Goal: Task Accomplishment & Management: Manage account settings

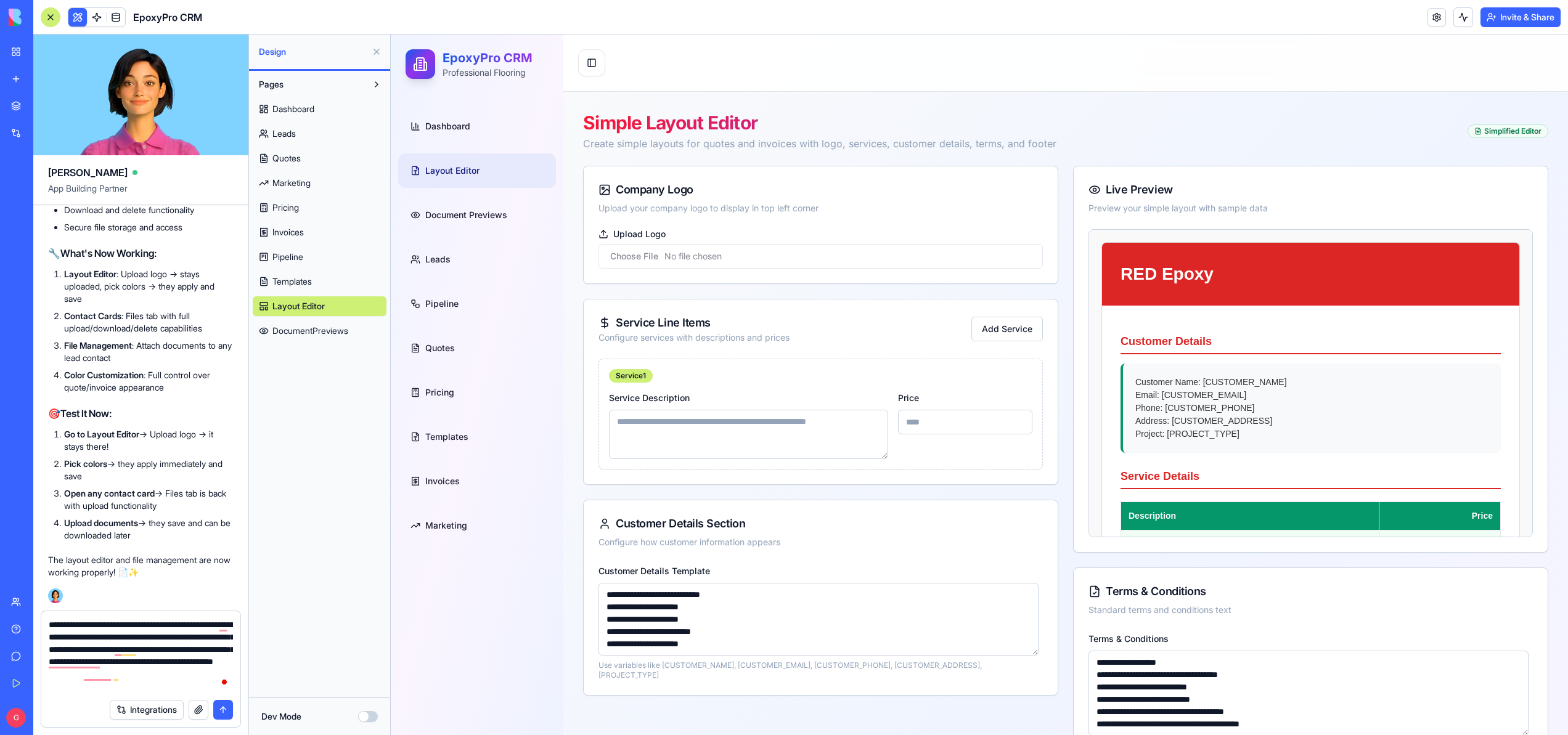
click at [307, 136] on link "Leads" at bounding box center [319, 134] width 134 height 20
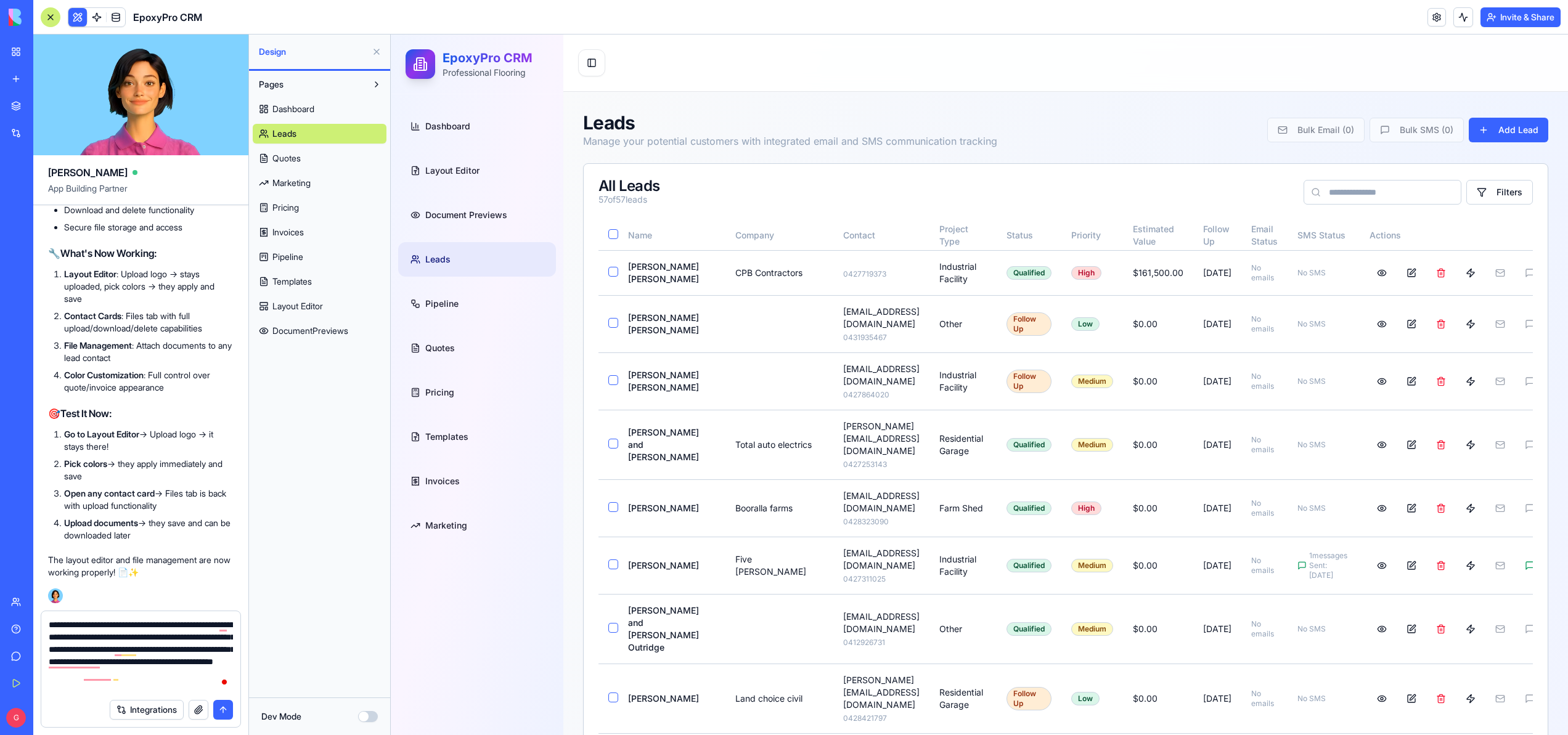
click at [1377, 191] on input at bounding box center [1382, 193] width 158 height 25
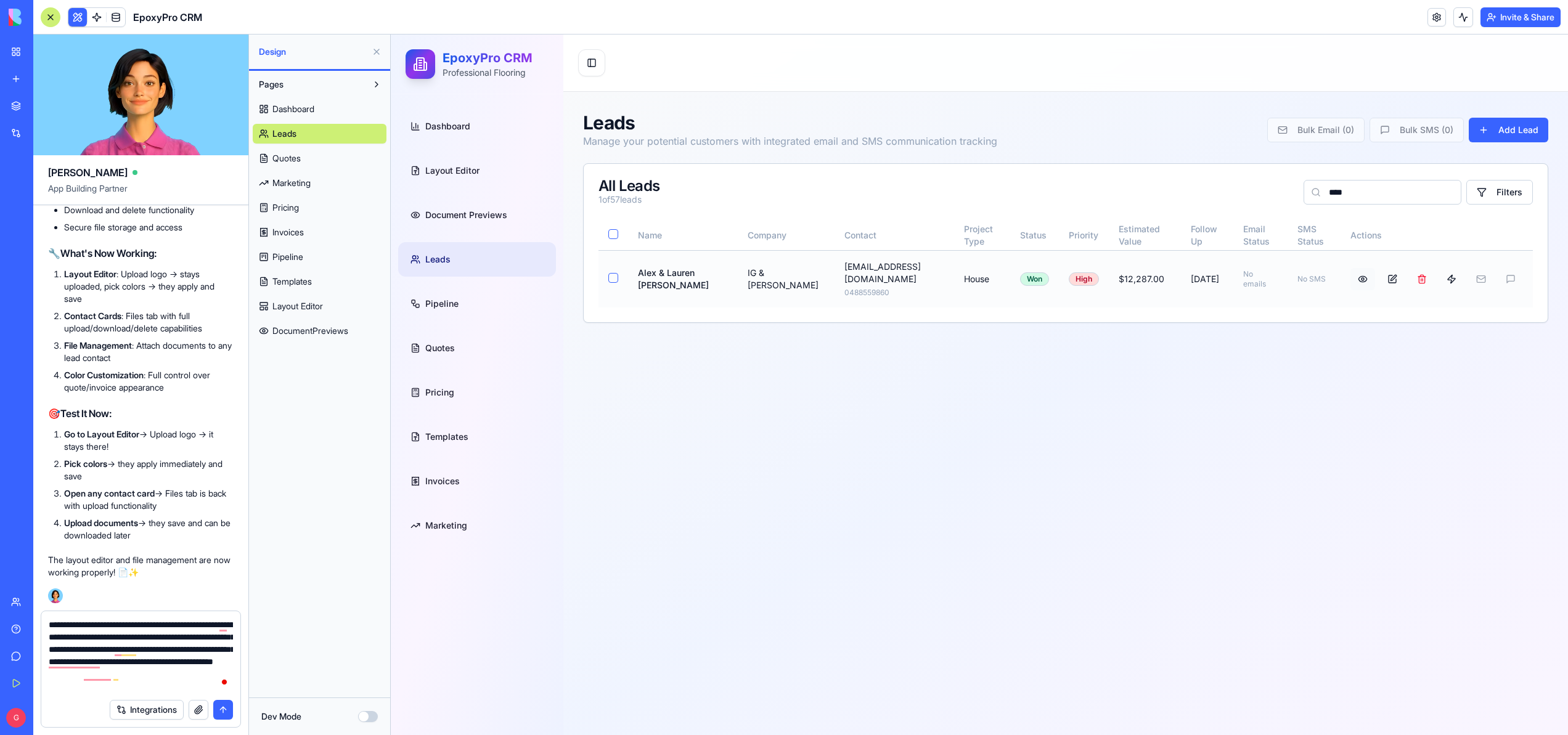
type input "****"
click at [1358, 274] on button at bounding box center [1363, 279] width 25 height 22
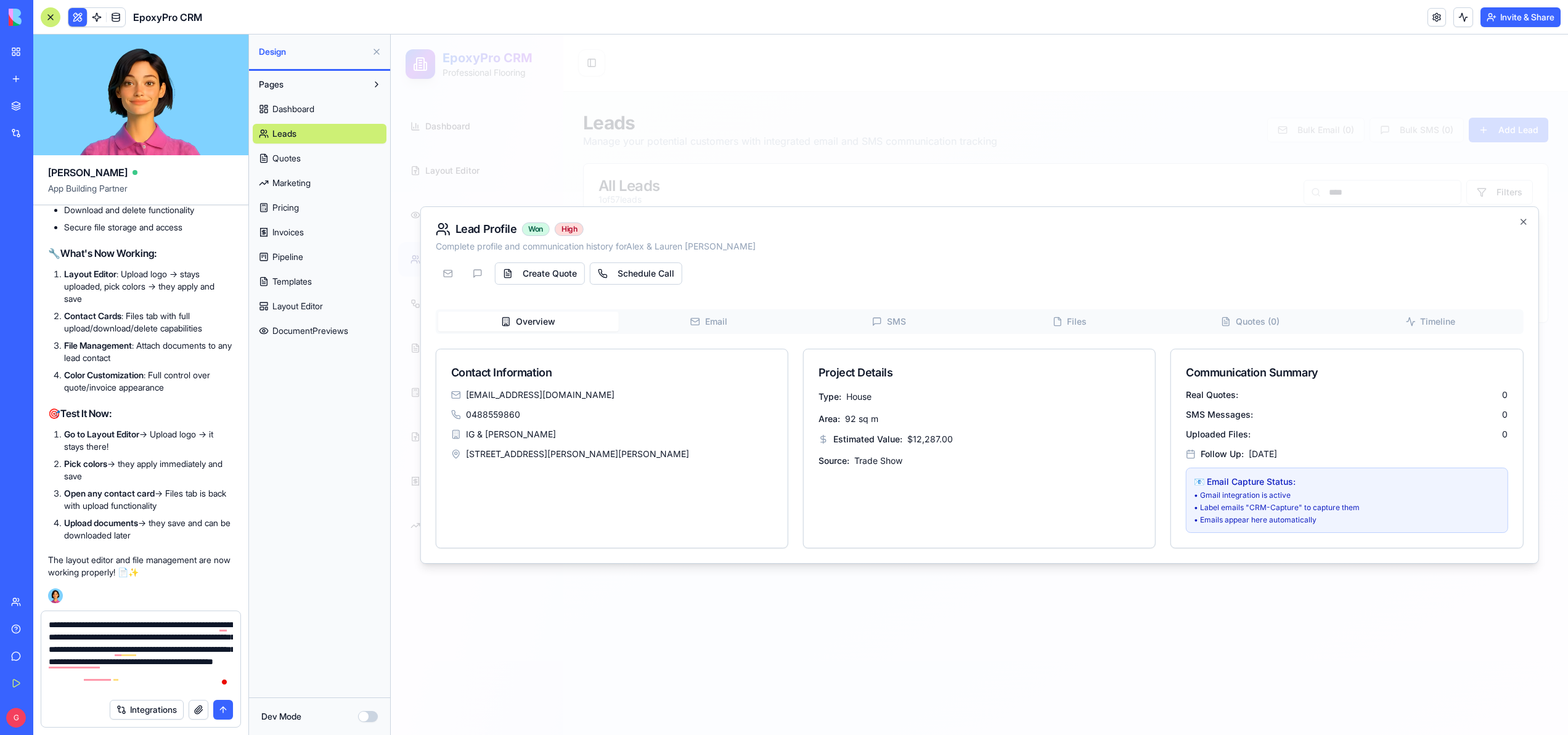
click at [720, 318] on div "Overview Email SMS Files Quotes ( 0 ) Timeline Contact Information laurenalex@w…" at bounding box center [980, 428] width 1088 height 239
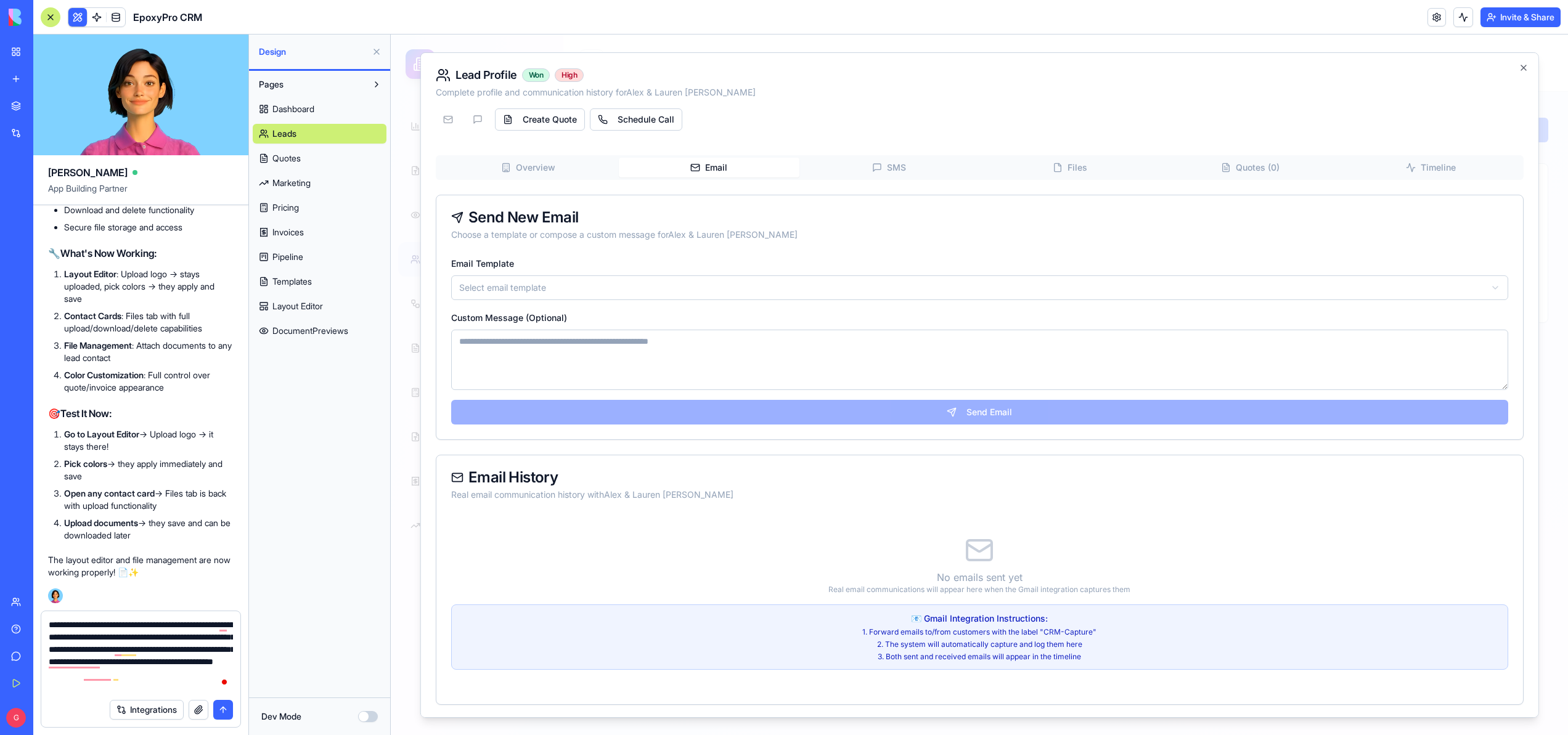
click at [106, 635] on textarea "**********" at bounding box center [140, 655] width 184 height 74
click at [288, 304] on span "Layout Editor" at bounding box center [298, 306] width 50 height 12
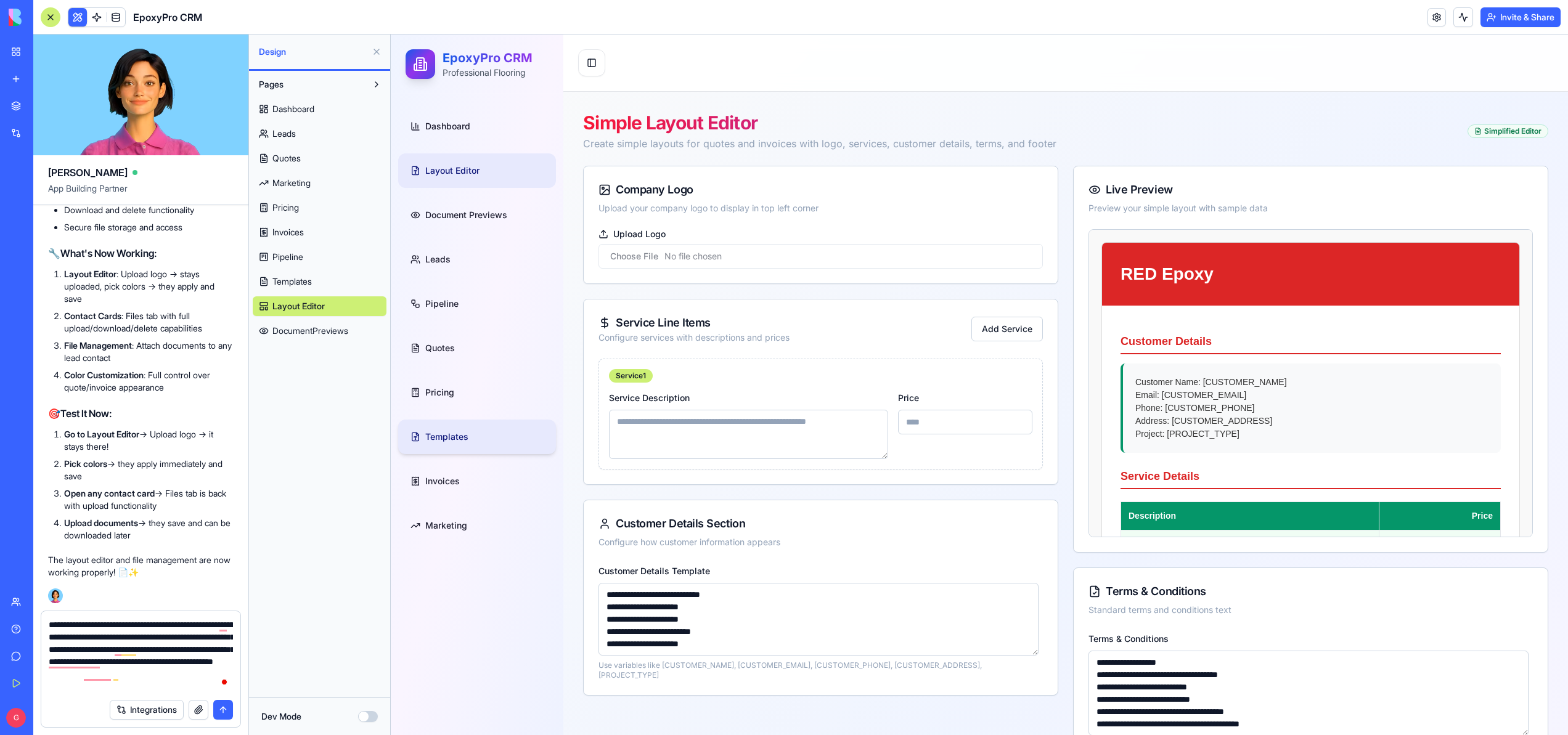
click at [464, 442] on span "Templates" at bounding box center [447, 436] width 43 height 12
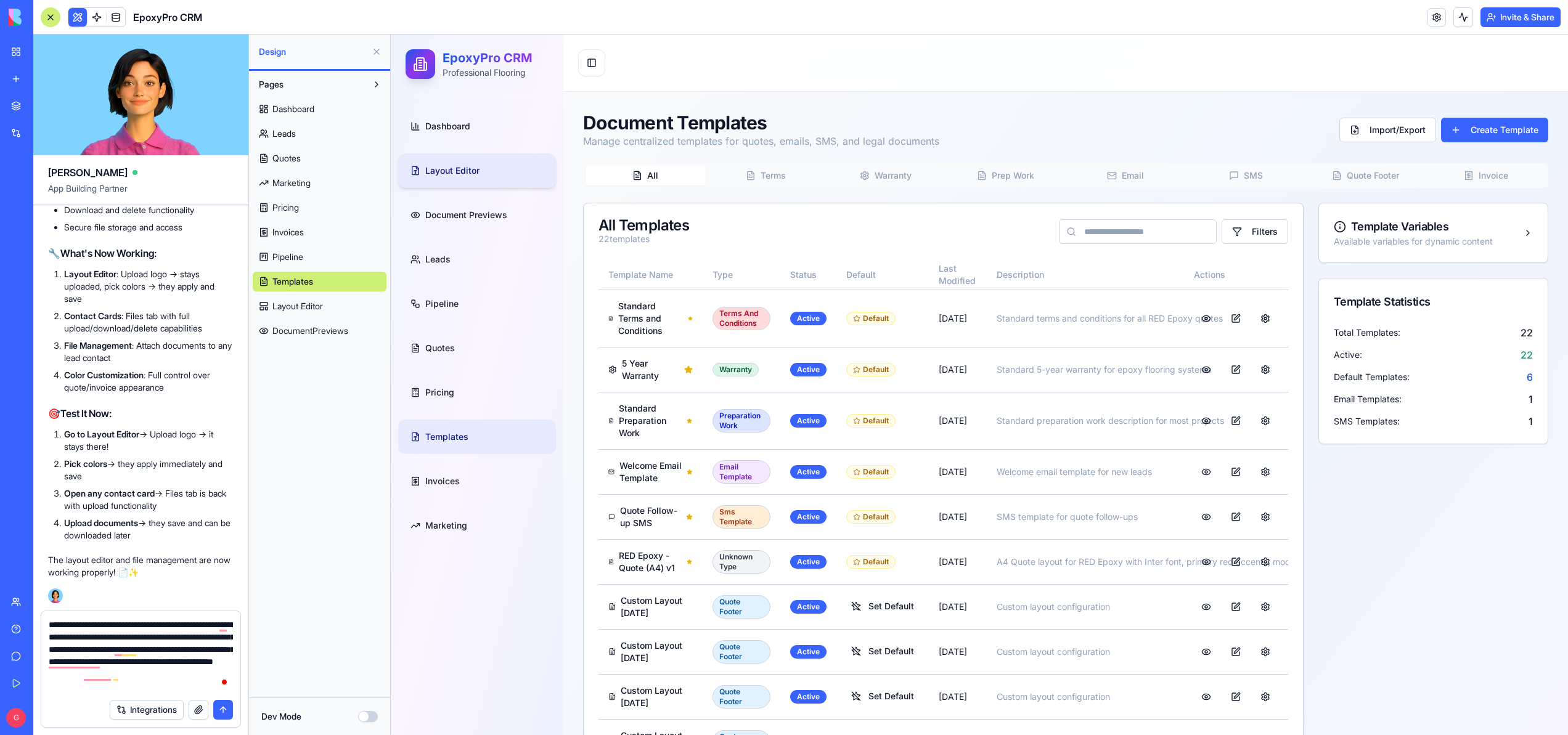
click at [453, 174] on span "Layout Editor" at bounding box center [452, 170] width 54 height 12
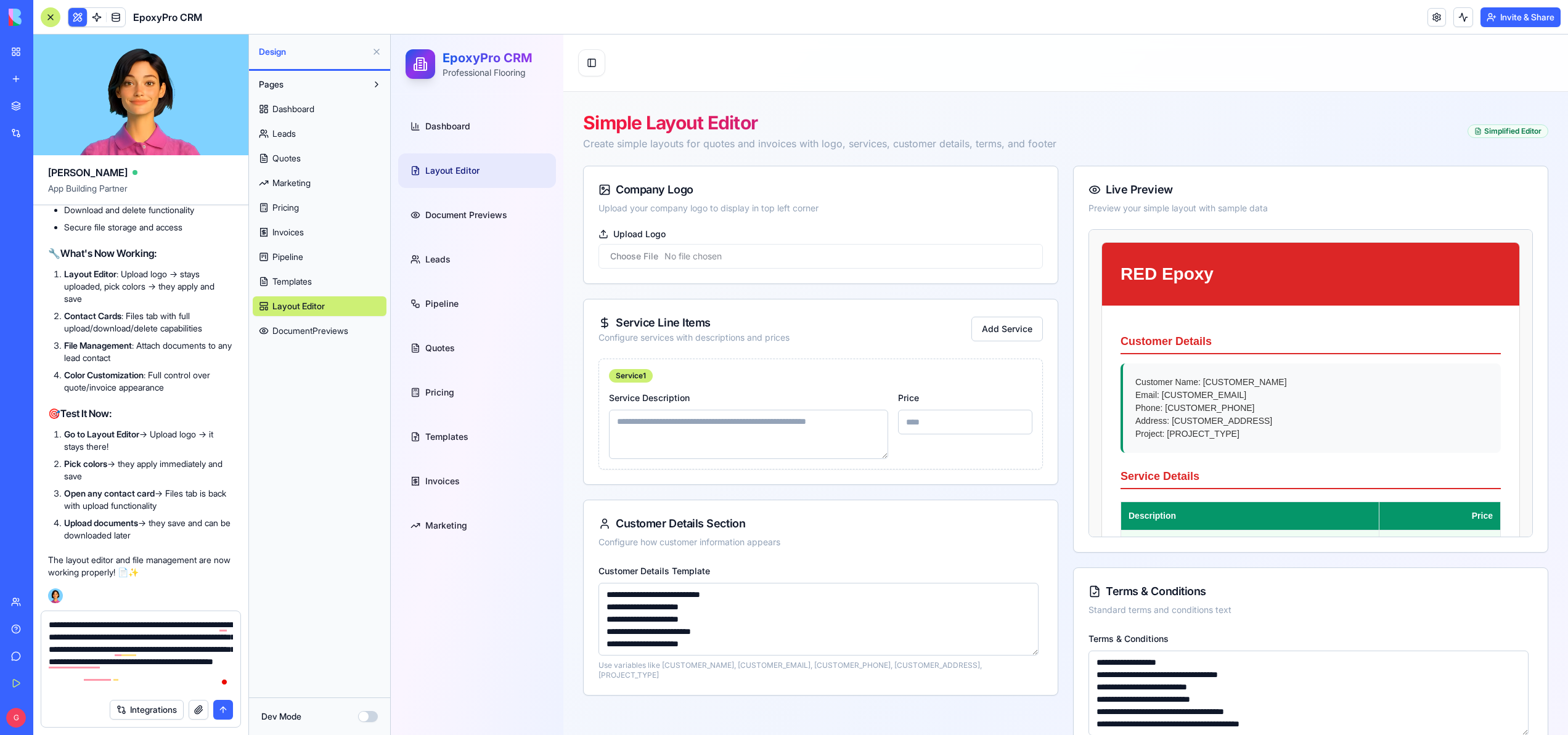
click at [743, 250] on input "Upload Logo" at bounding box center [821, 256] width 444 height 25
type input "**********"
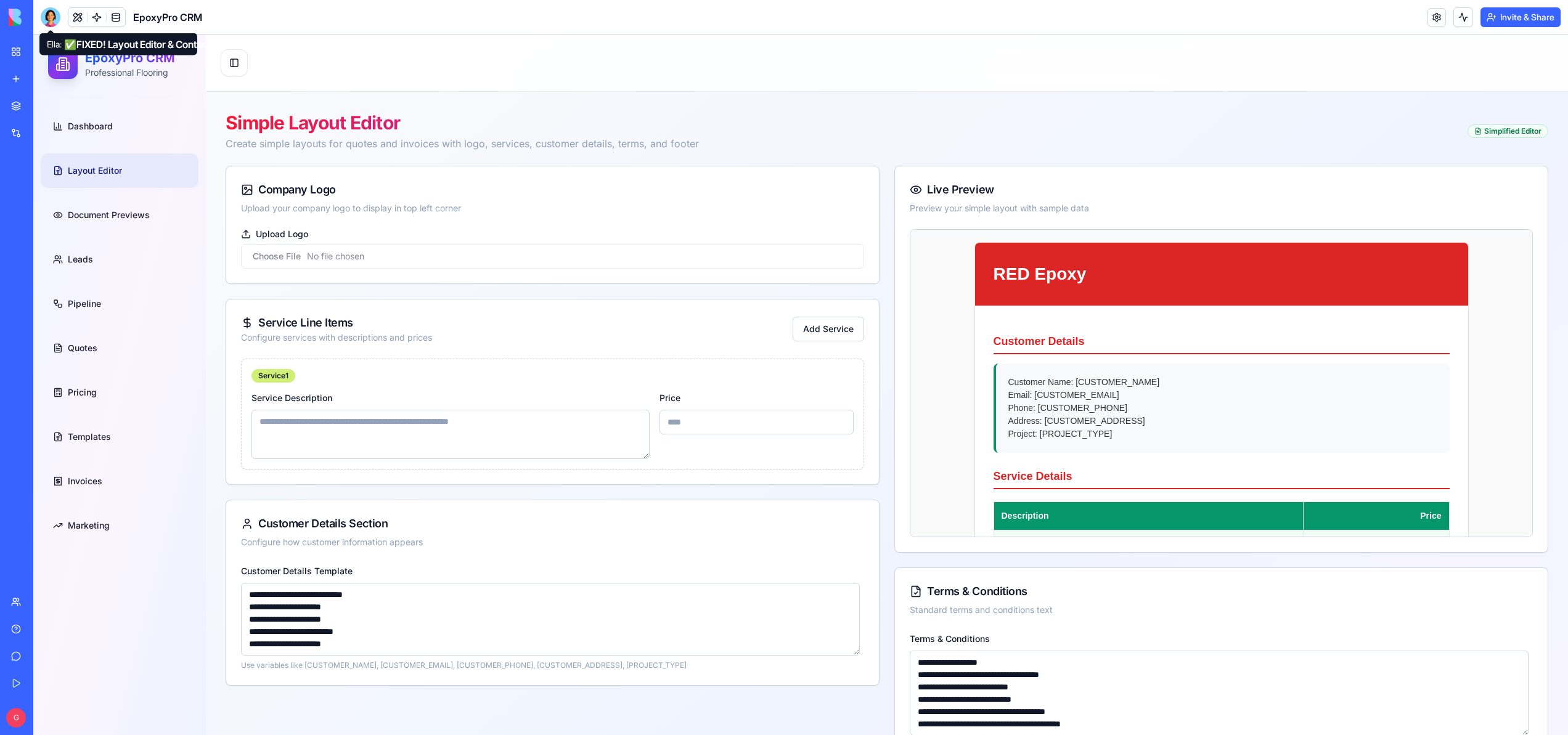
click at [51, 19] on div at bounding box center [50, 17] width 20 height 20
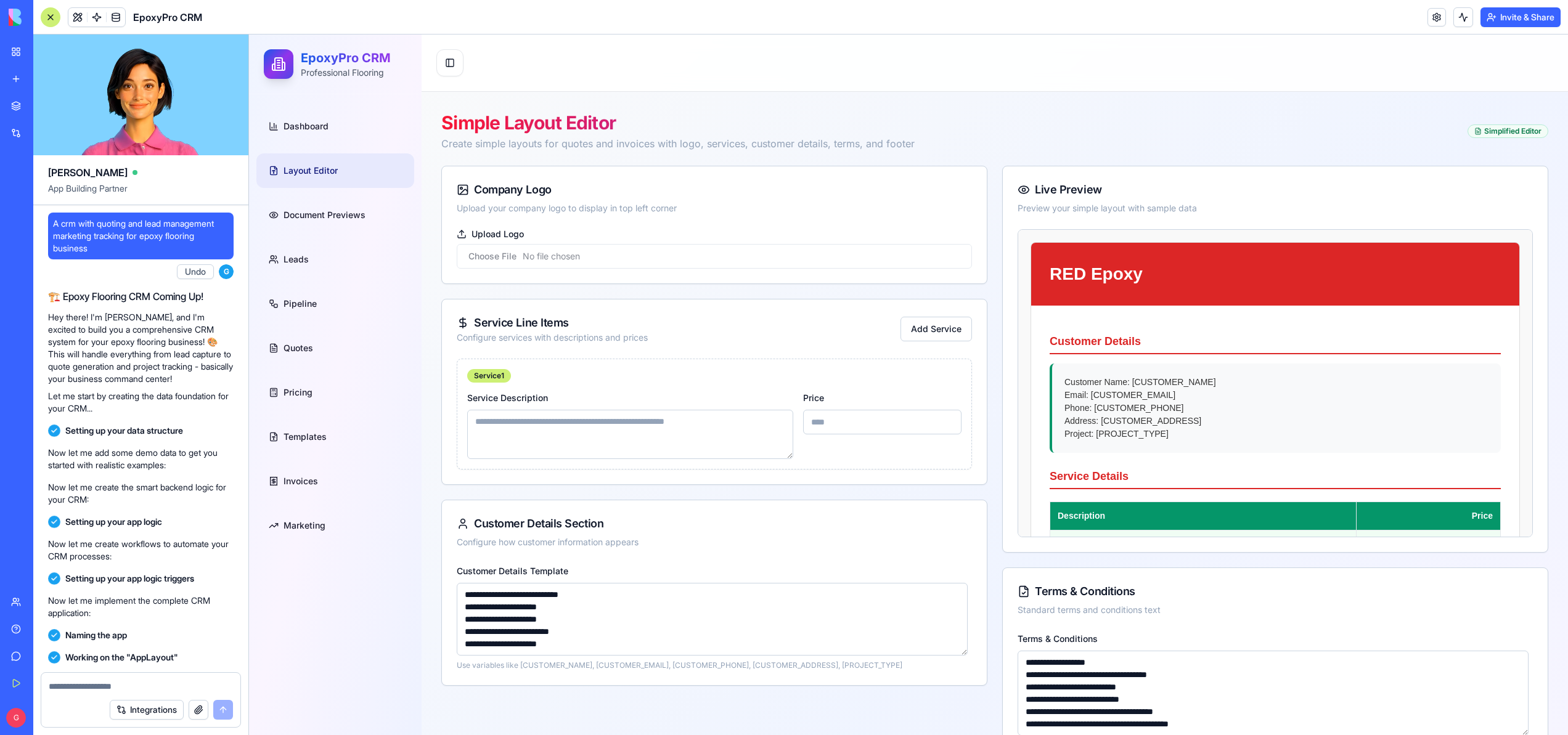
scroll to position [96841, 0]
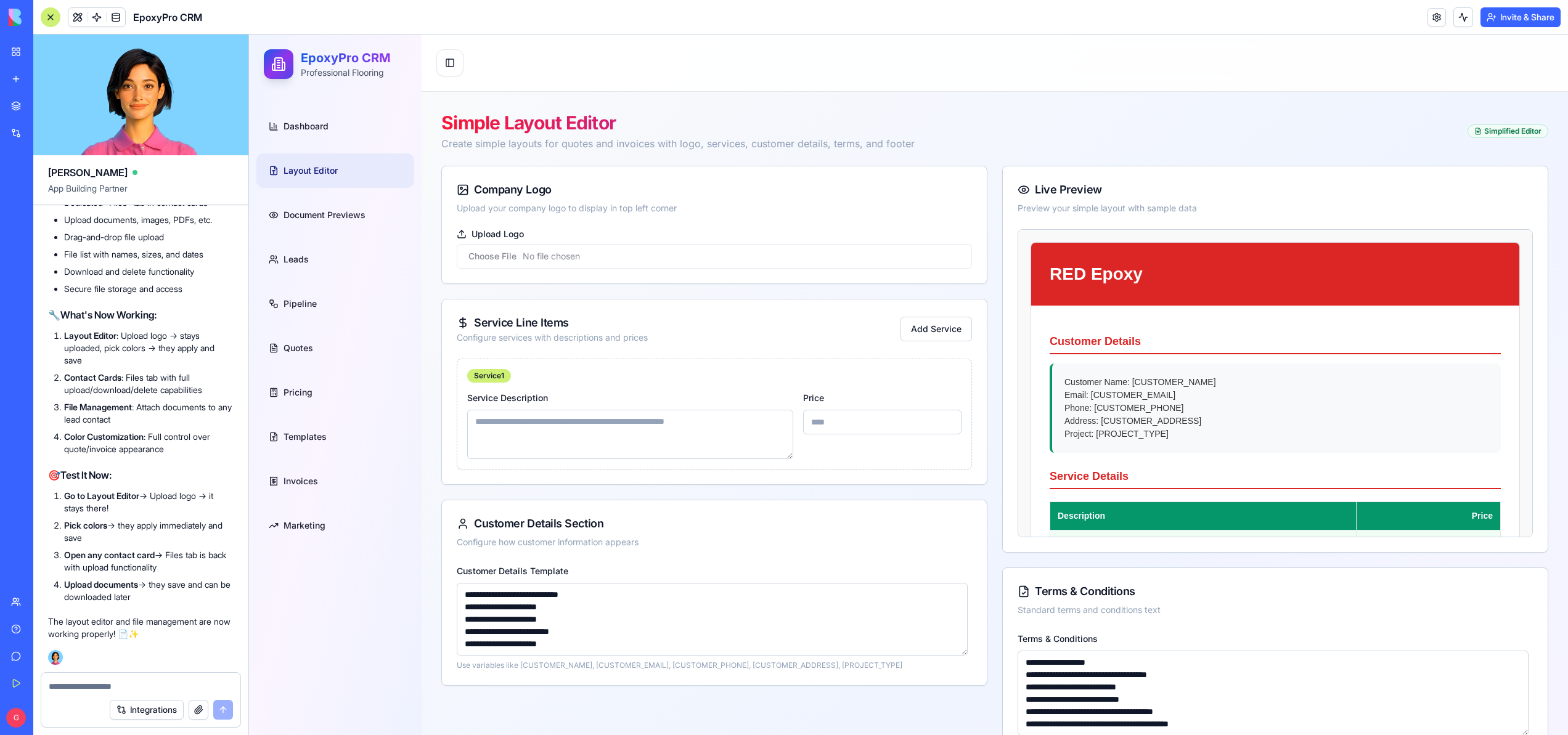
click at [503, 255] on input "Upload Logo" at bounding box center [715, 256] width 515 height 25
type input "**********"
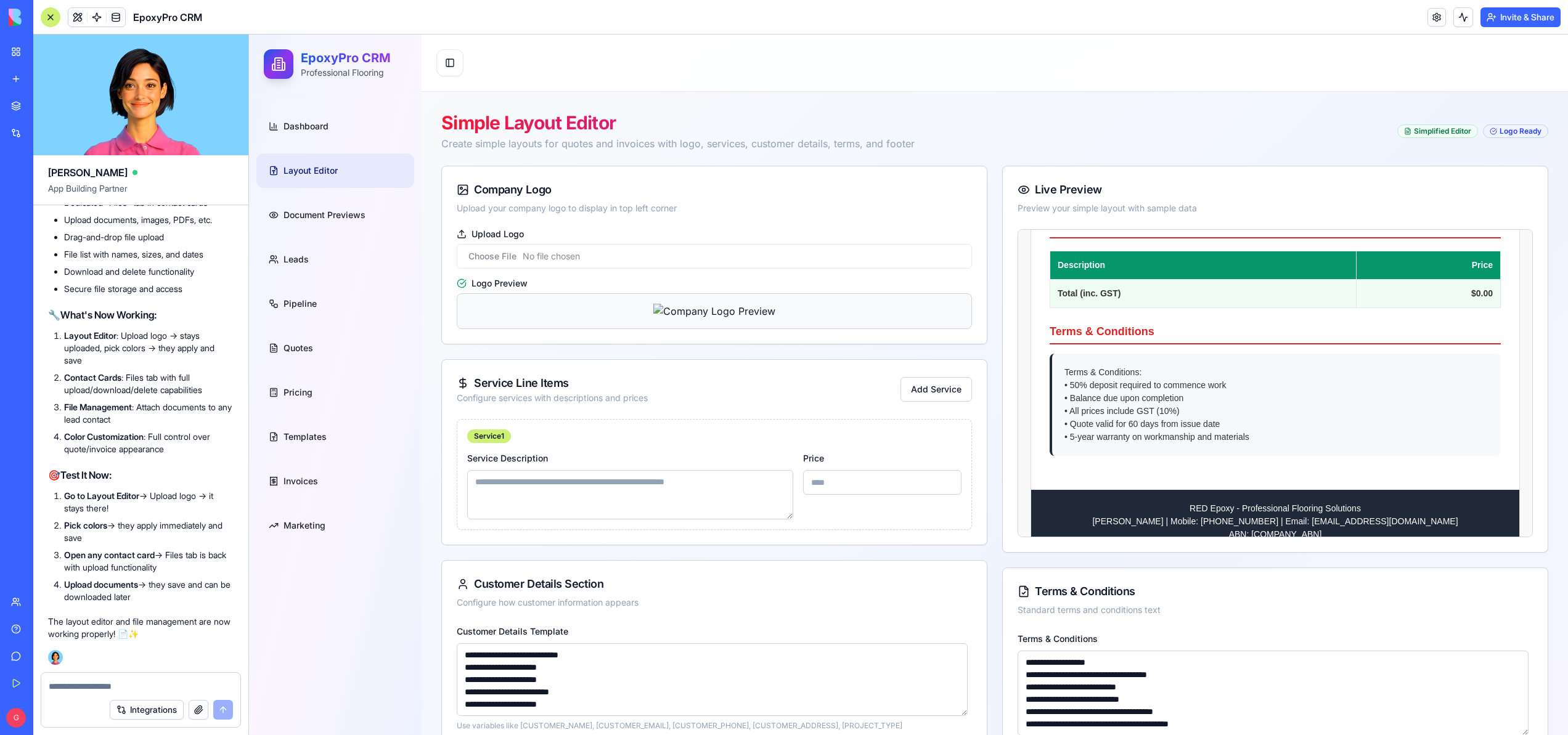
scroll to position [280, 0]
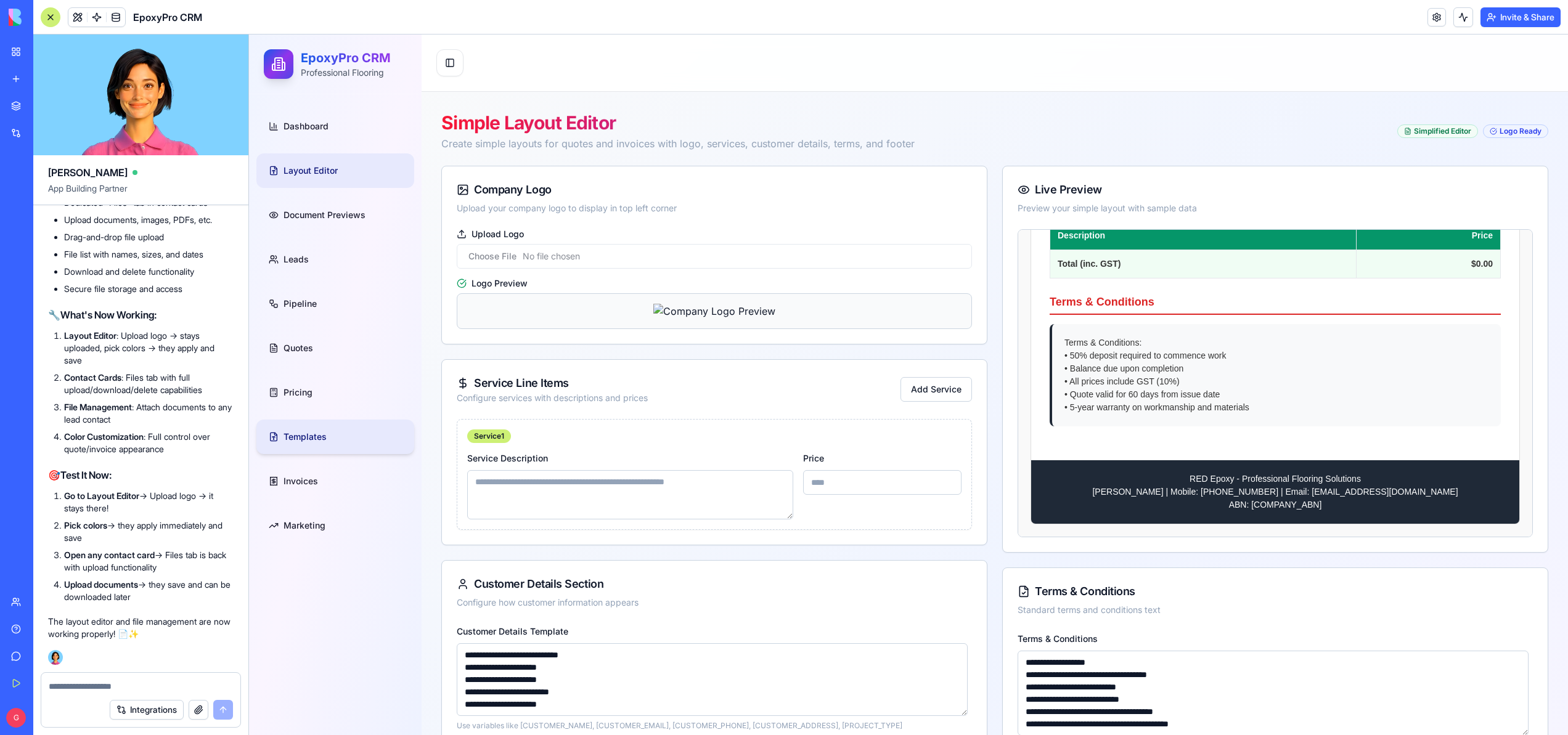
click at [303, 438] on span "Templates" at bounding box center [305, 436] width 43 height 12
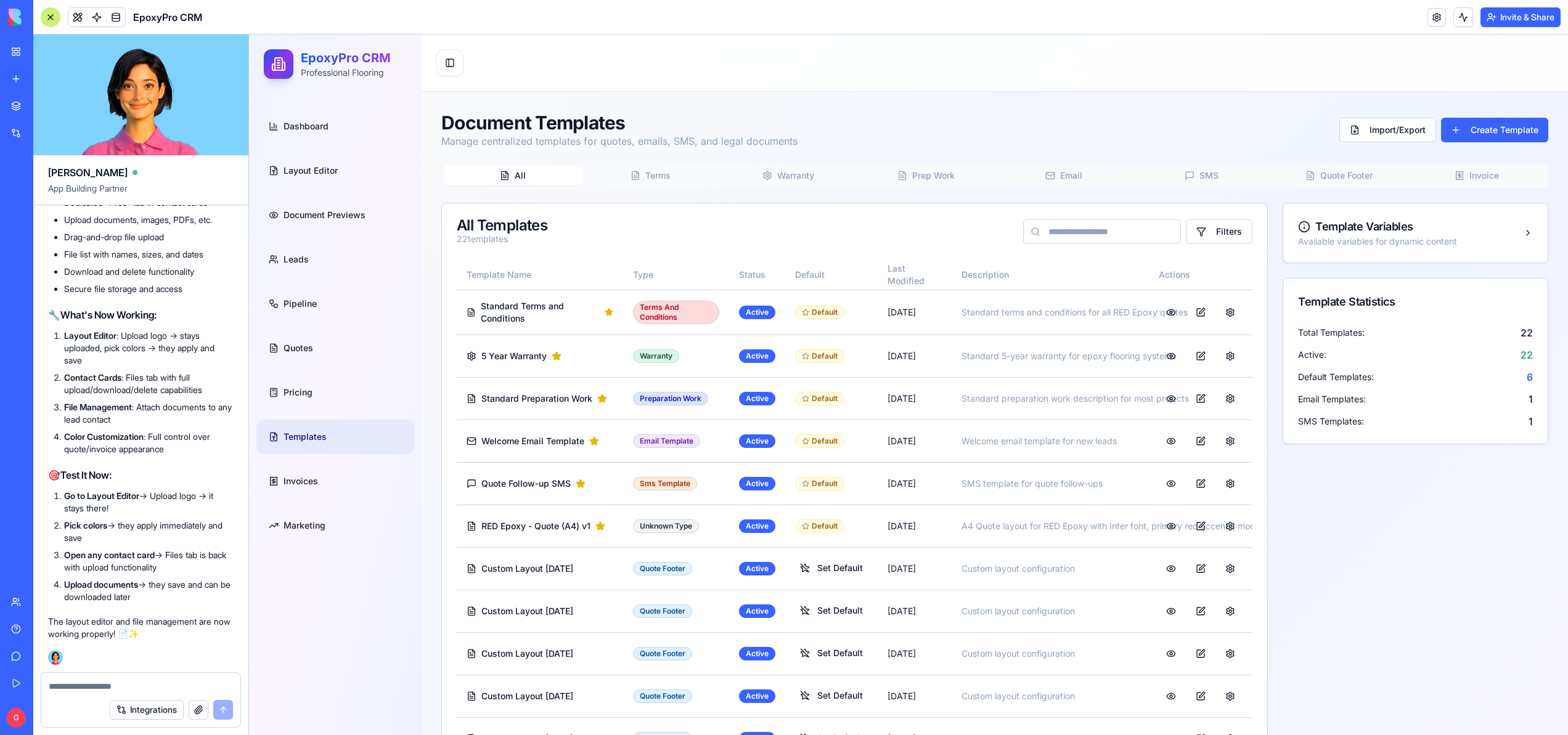
click at [1451, 172] on button "Invoice" at bounding box center [1477, 176] width 138 height 20
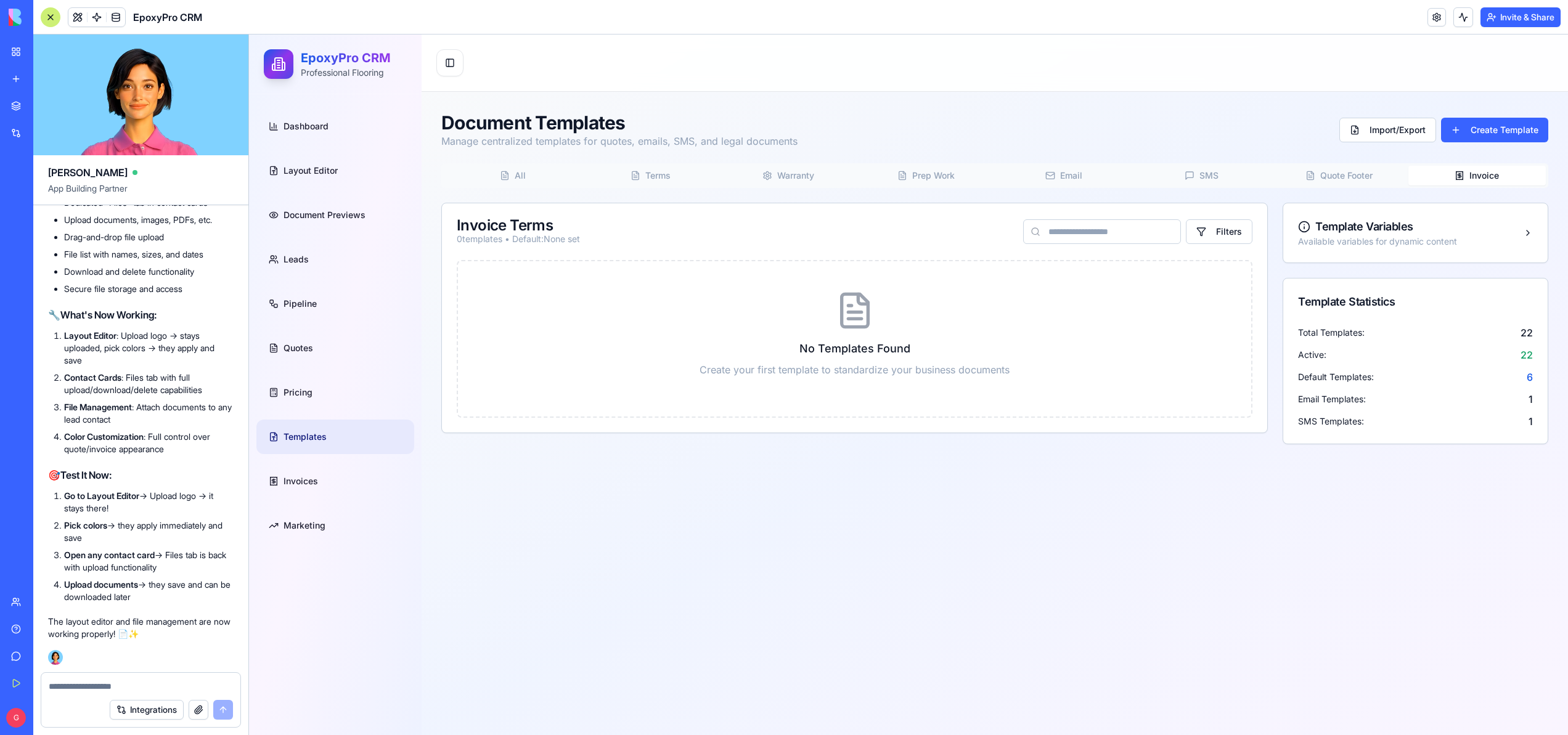
click at [1330, 178] on button "Quote Footer" at bounding box center [1339, 176] width 138 height 20
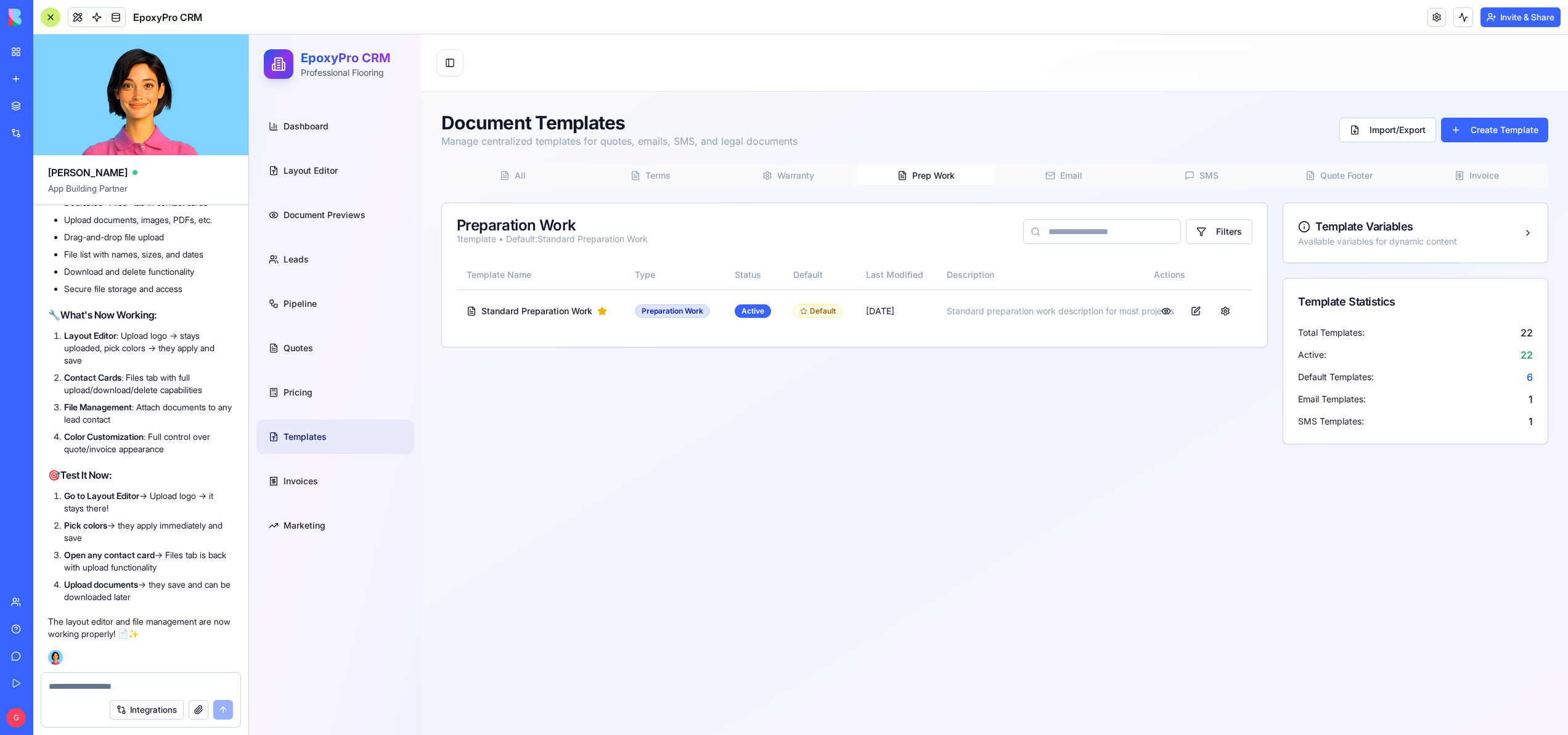
click at [911, 171] on button "Prep Work" at bounding box center [926, 176] width 138 height 20
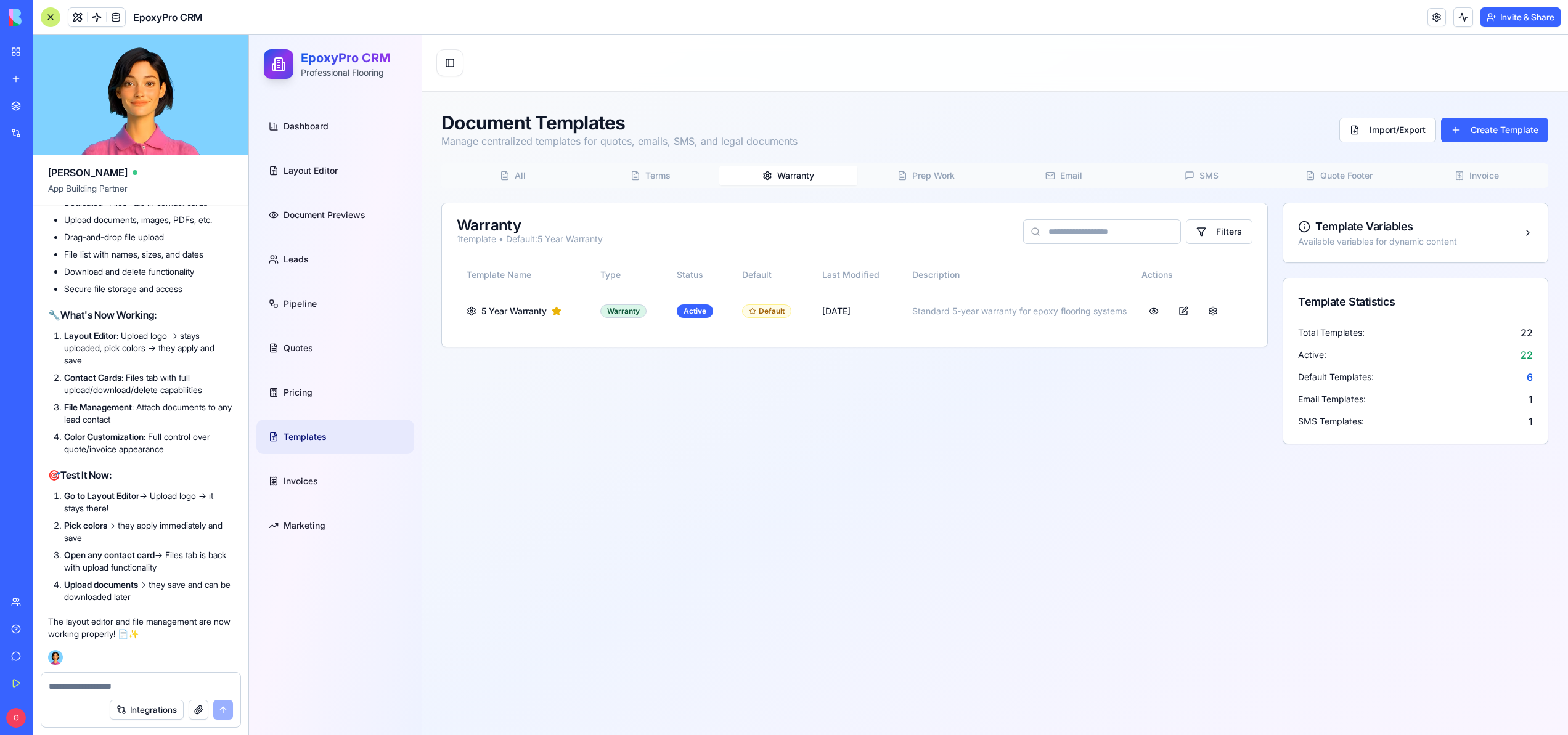
click at [797, 176] on button "Warranty" at bounding box center [788, 176] width 138 height 20
click at [657, 177] on button "Terms" at bounding box center [651, 176] width 138 height 20
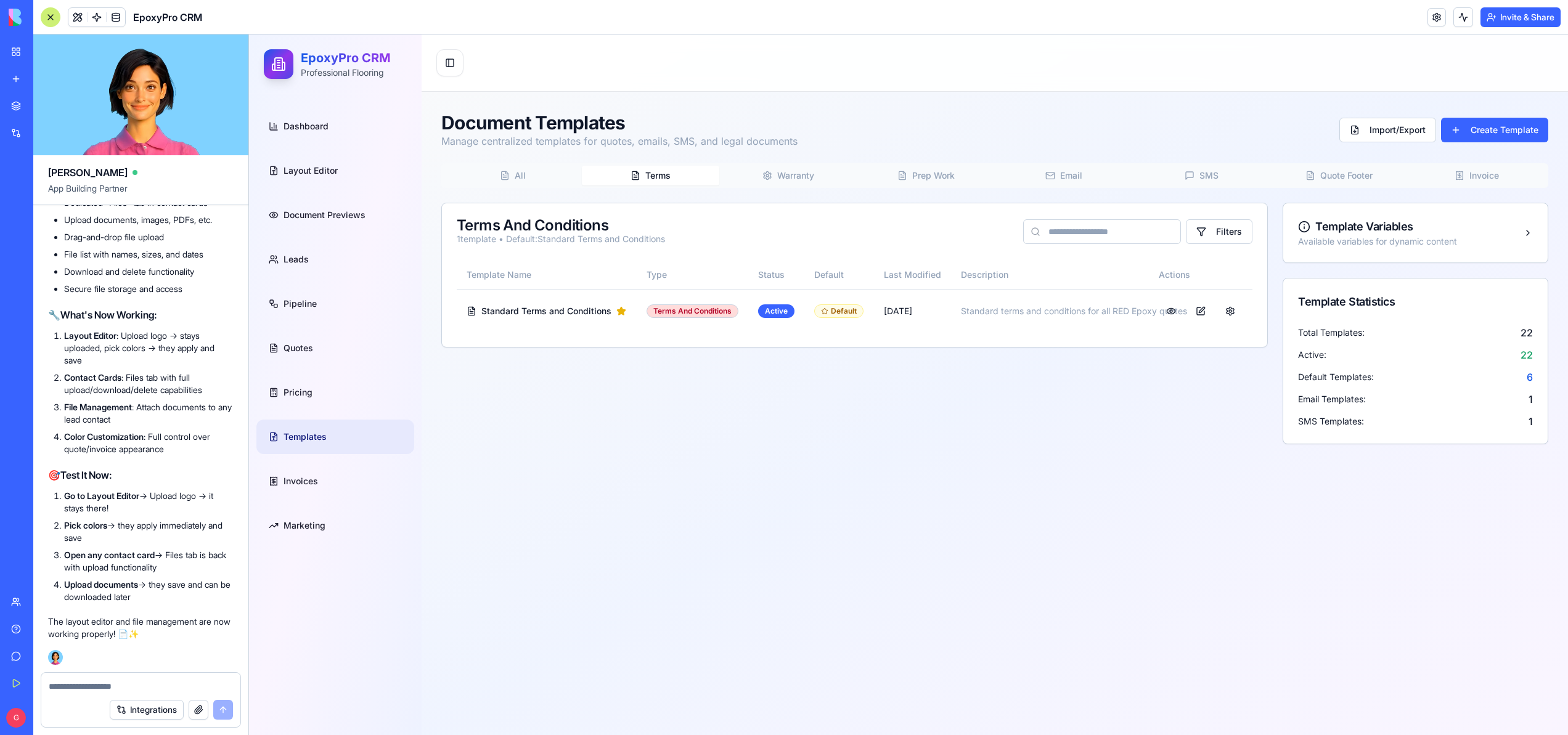
click at [506, 173] on icon "button" at bounding box center [507, 172] width 3 height 3
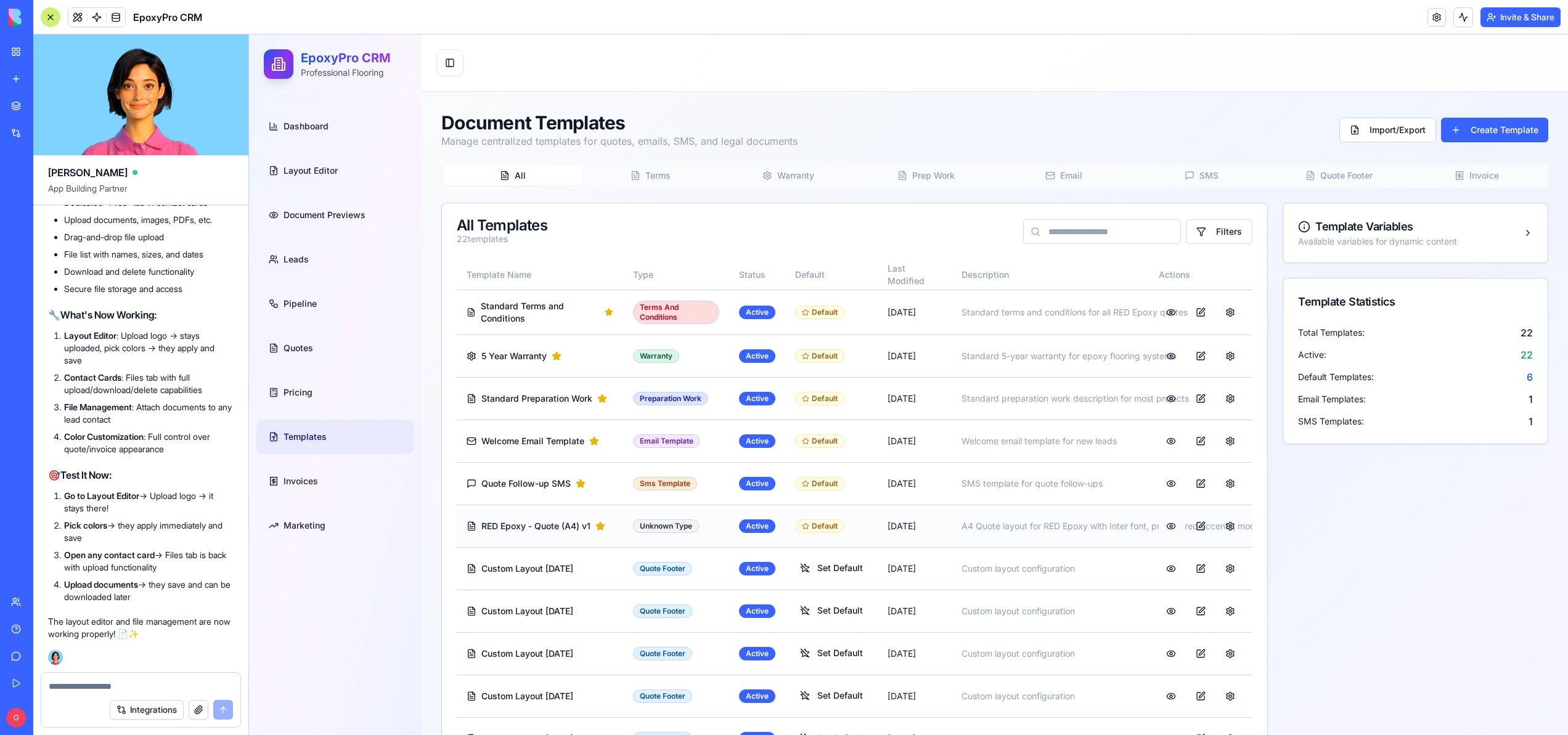
click at [1166, 534] on button at bounding box center [1171, 526] width 25 height 22
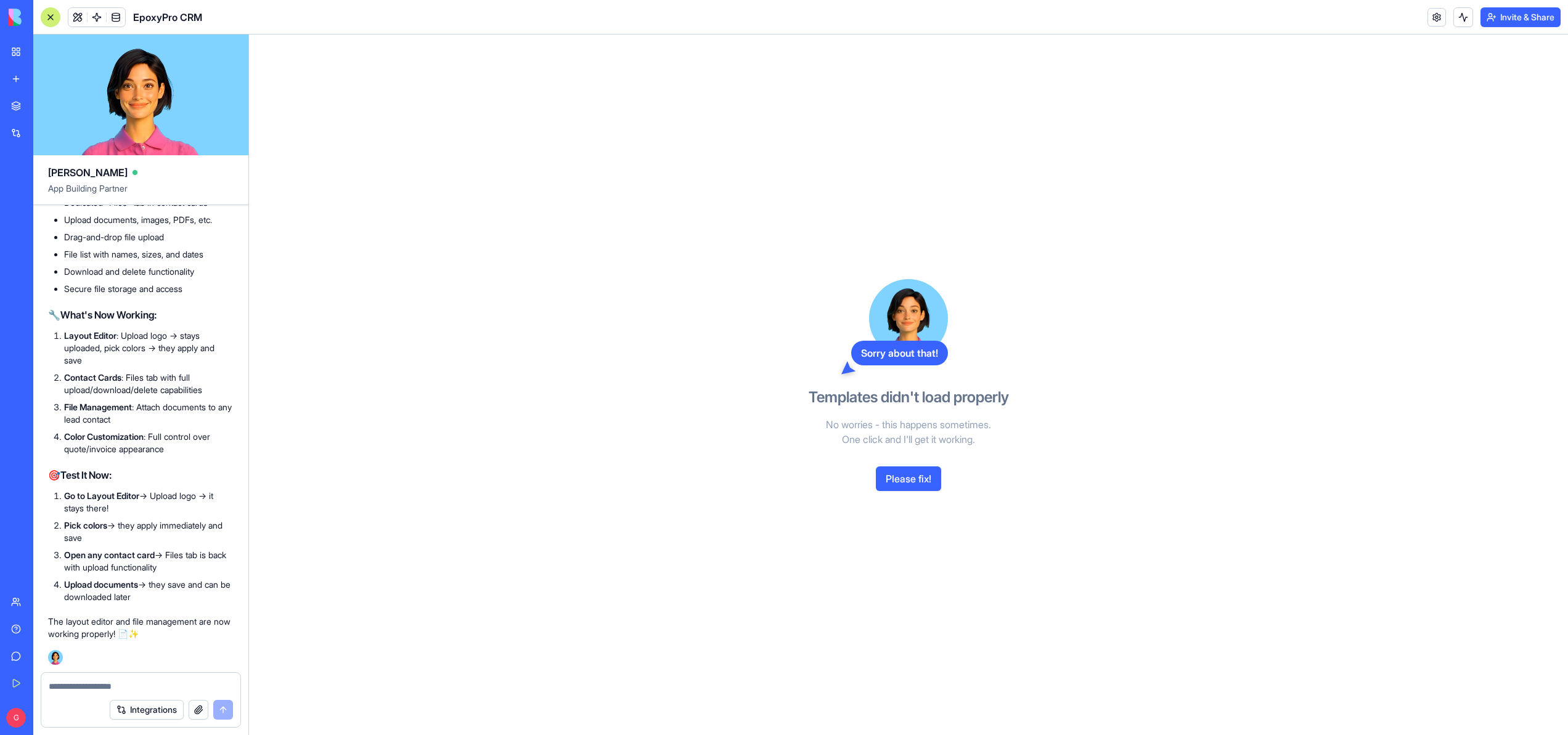
click at [899, 480] on button "Please fix!" at bounding box center [909, 479] width 66 height 25
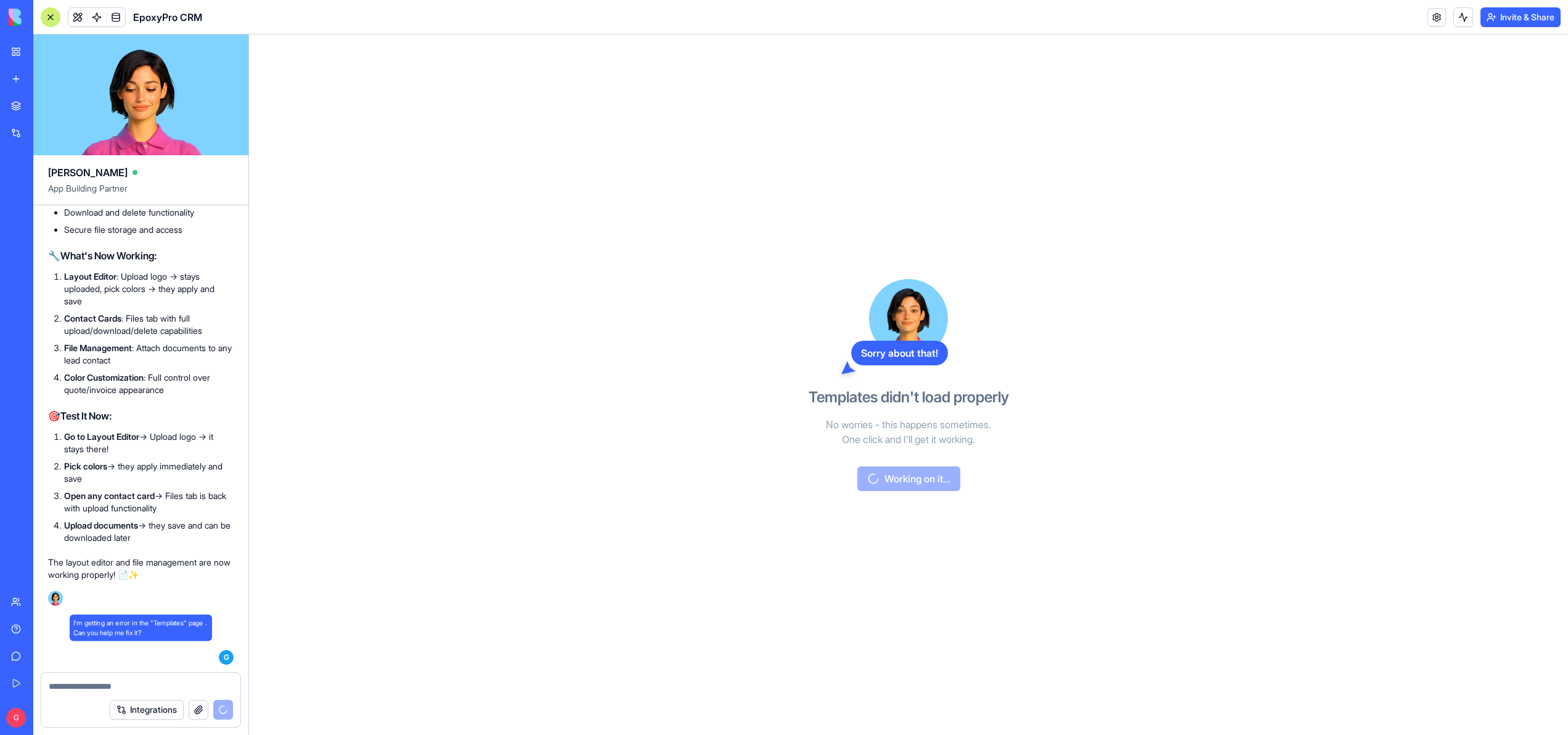
scroll to position [96900, 0]
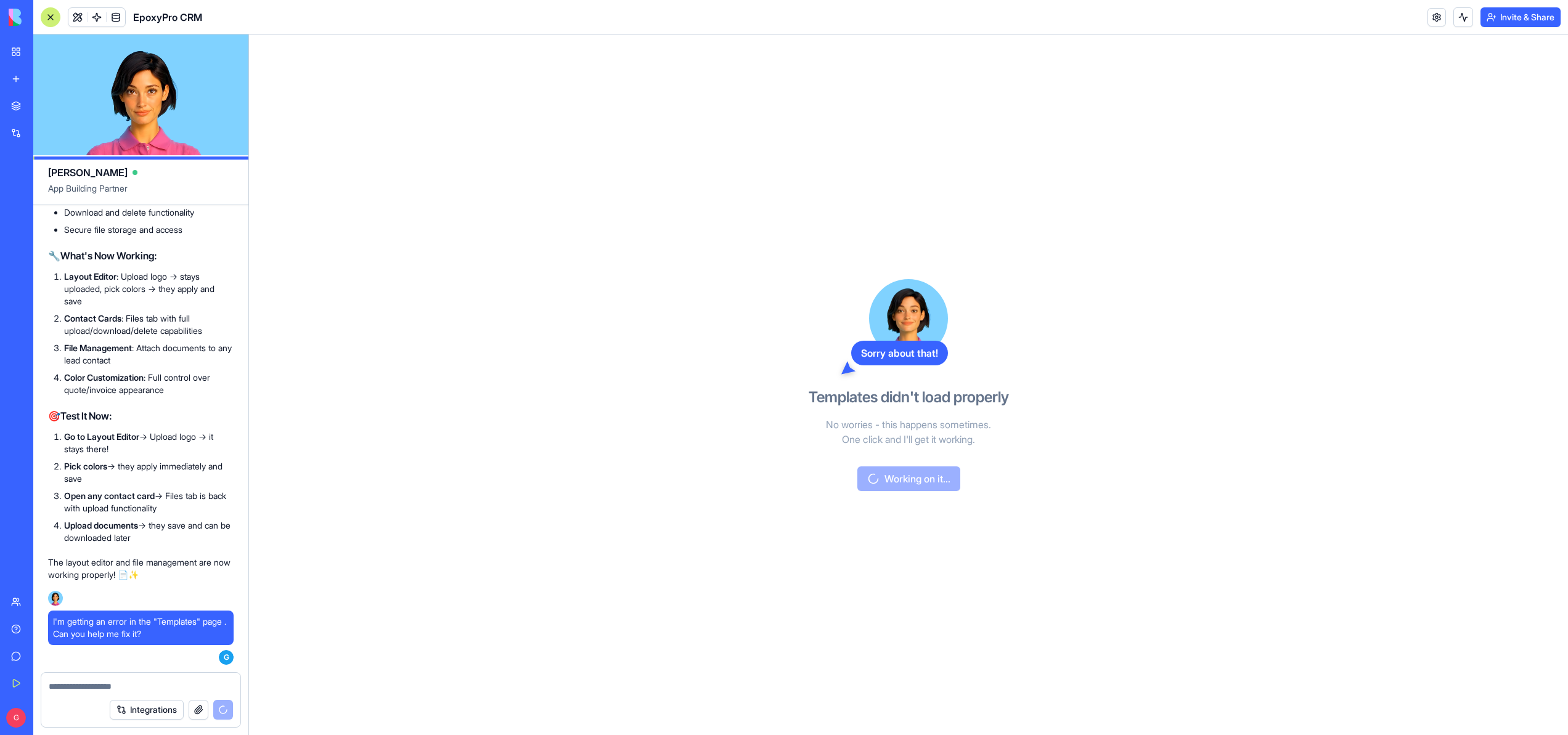
click at [168, 687] on textarea at bounding box center [140, 686] width 184 height 12
drag, startPoint x: 652, startPoint y: 472, endPoint x: 633, endPoint y: 438, distance: 38.9
click at [653, 471] on div "Sorry about that! Templates didn't load properly No worries - this happens some…" at bounding box center [909, 385] width 1319 height 700
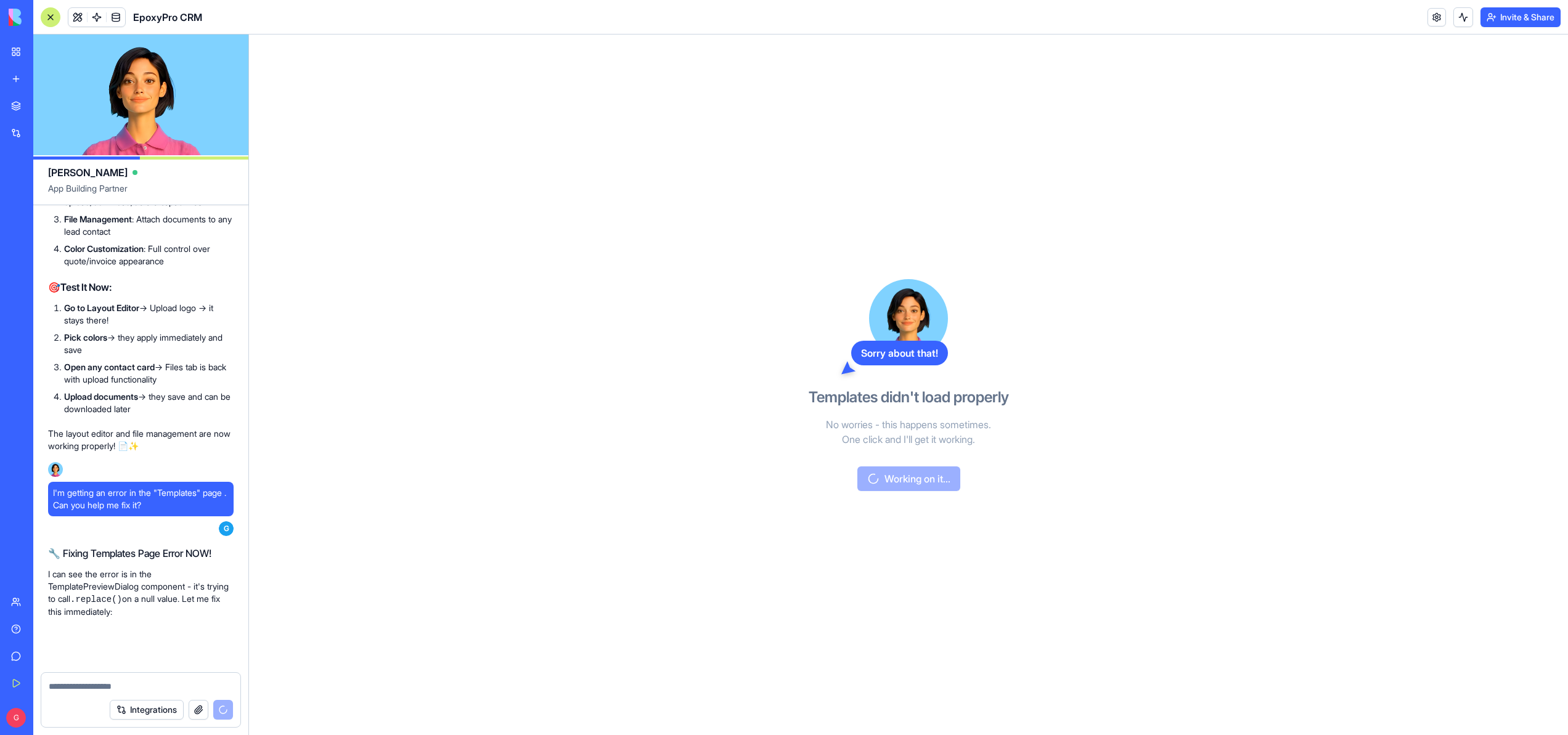
scroll to position [97029, 0]
click at [73, 19] on button at bounding box center [77, 17] width 18 height 18
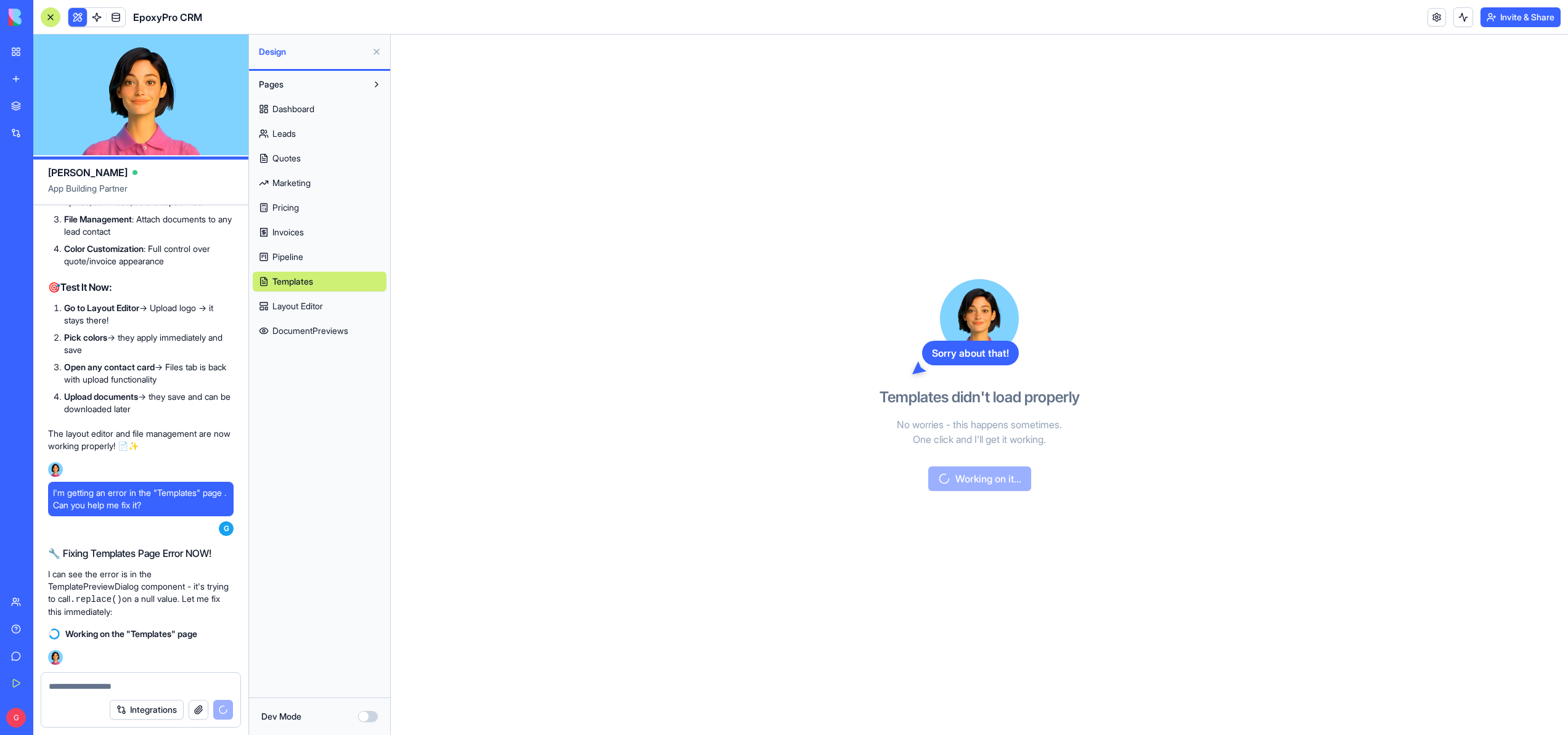
click at [317, 136] on link "Leads" at bounding box center [319, 134] width 134 height 20
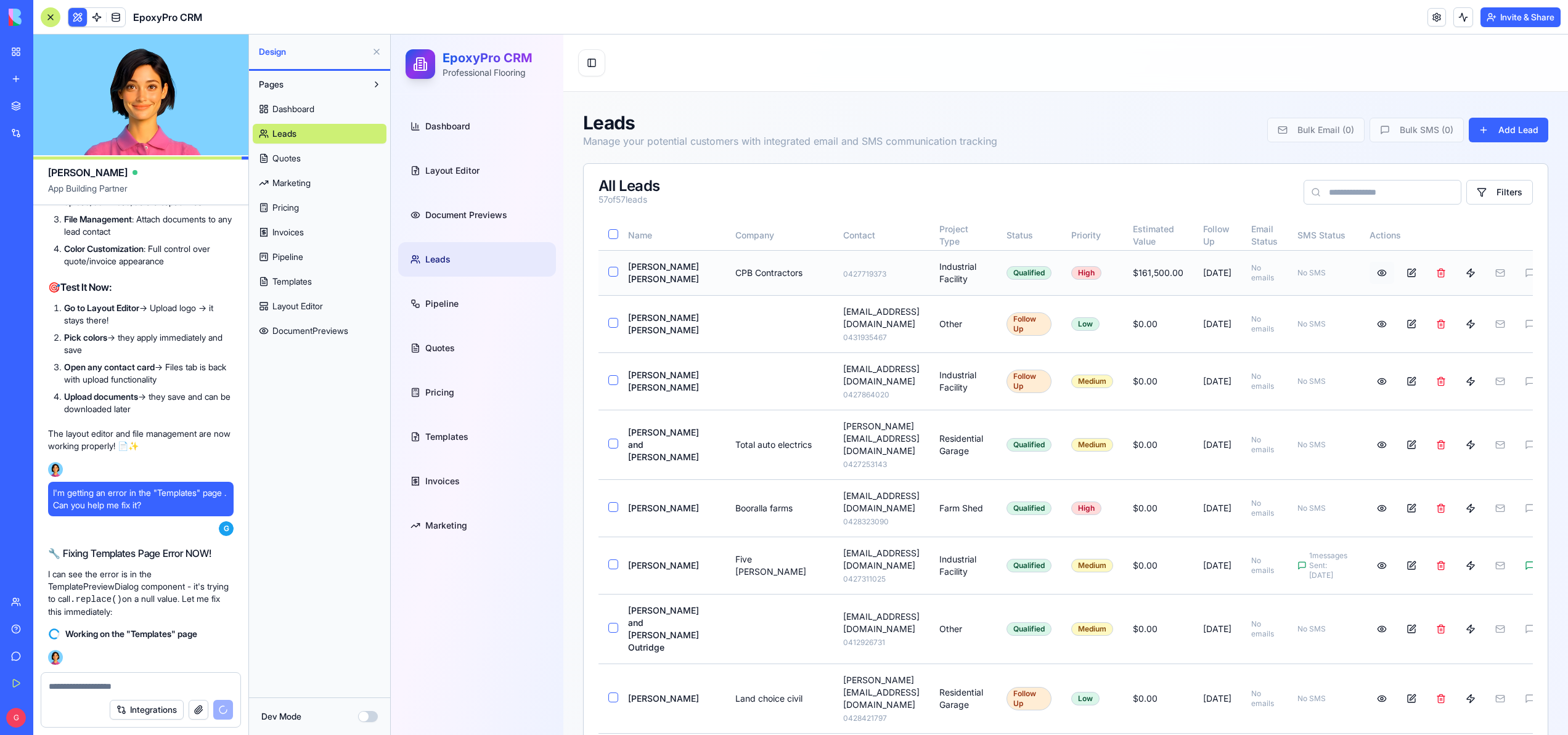
click at [1370, 271] on button at bounding box center [1382, 273] width 25 height 22
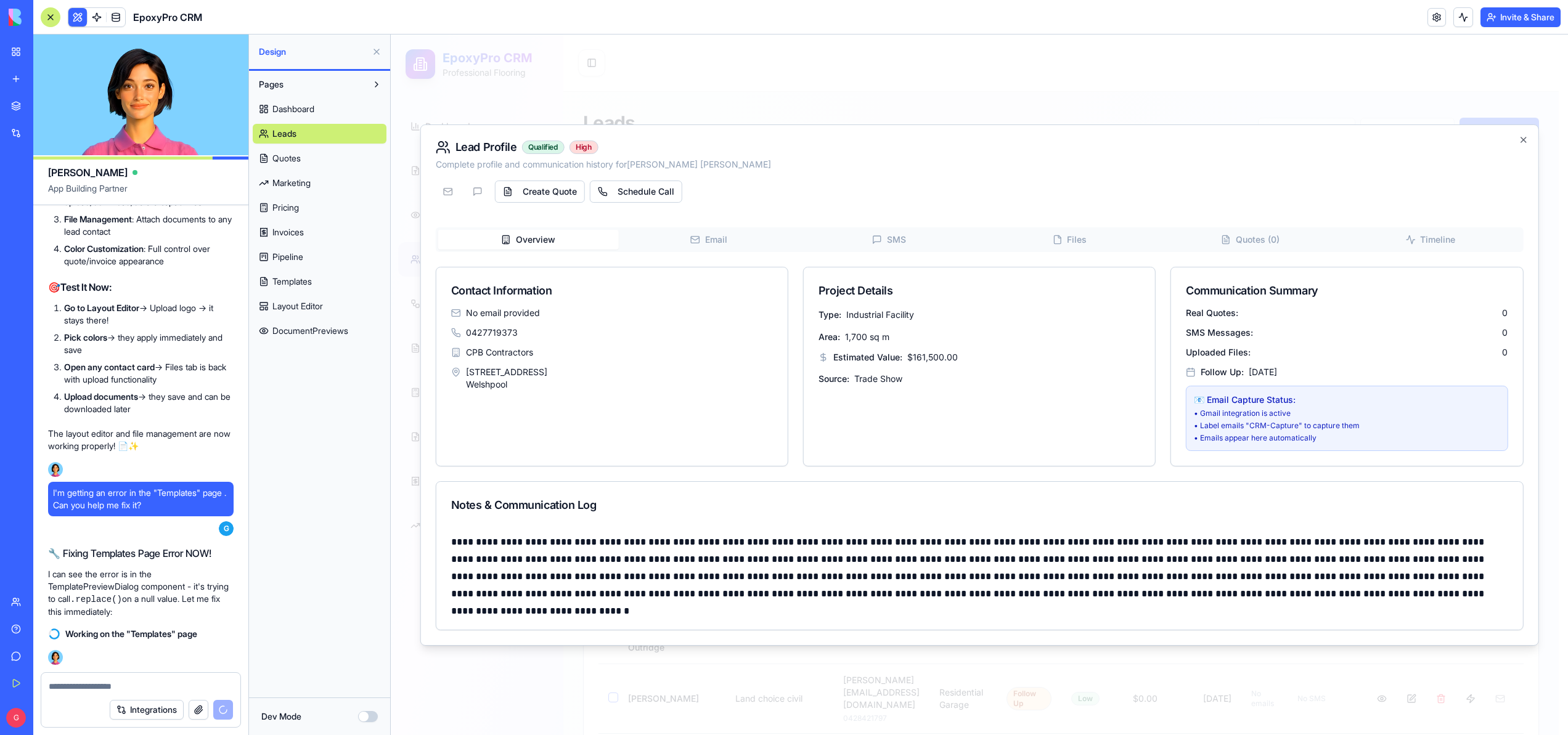
click at [1112, 236] on div "Overview Email SMS Files Quotes ( 0 ) Timeline Contact Information No email pro…" at bounding box center [980, 428] width 1088 height 403
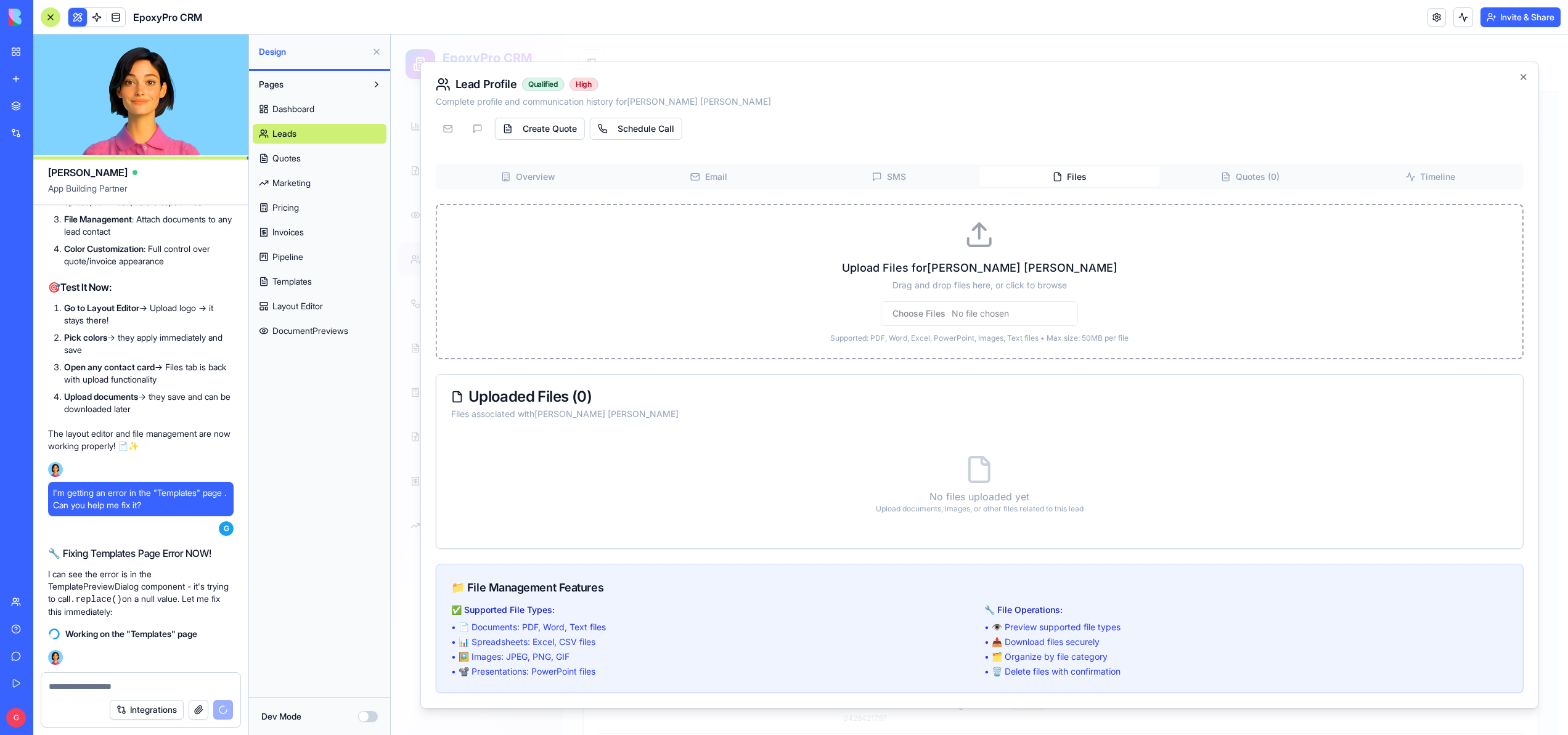
click at [1005, 314] on input "file" at bounding box center [979, 314] width 197 height 25
type input "**********"
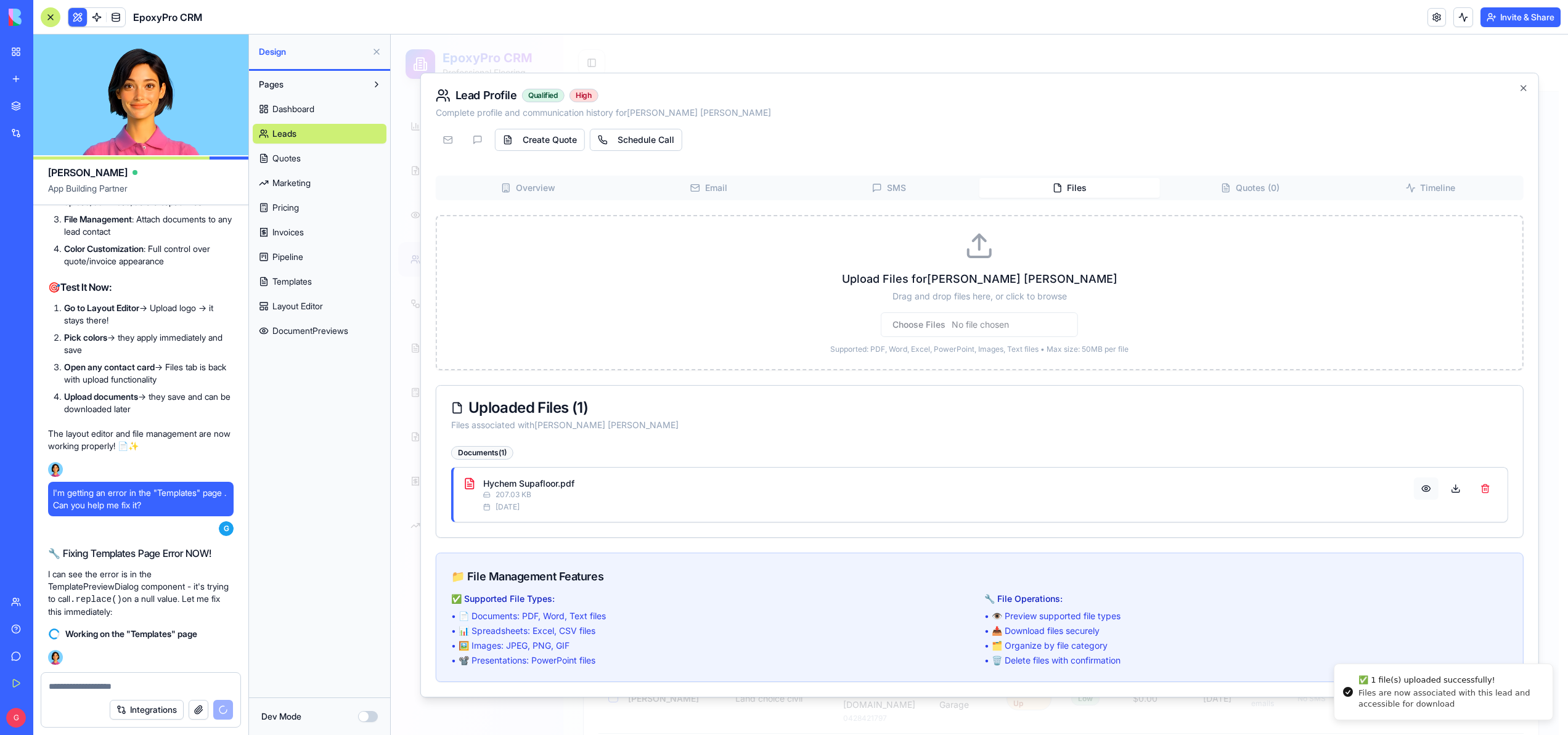
click at [1420, 485] on button at bounding box center [1426, 489] width 25 height 22
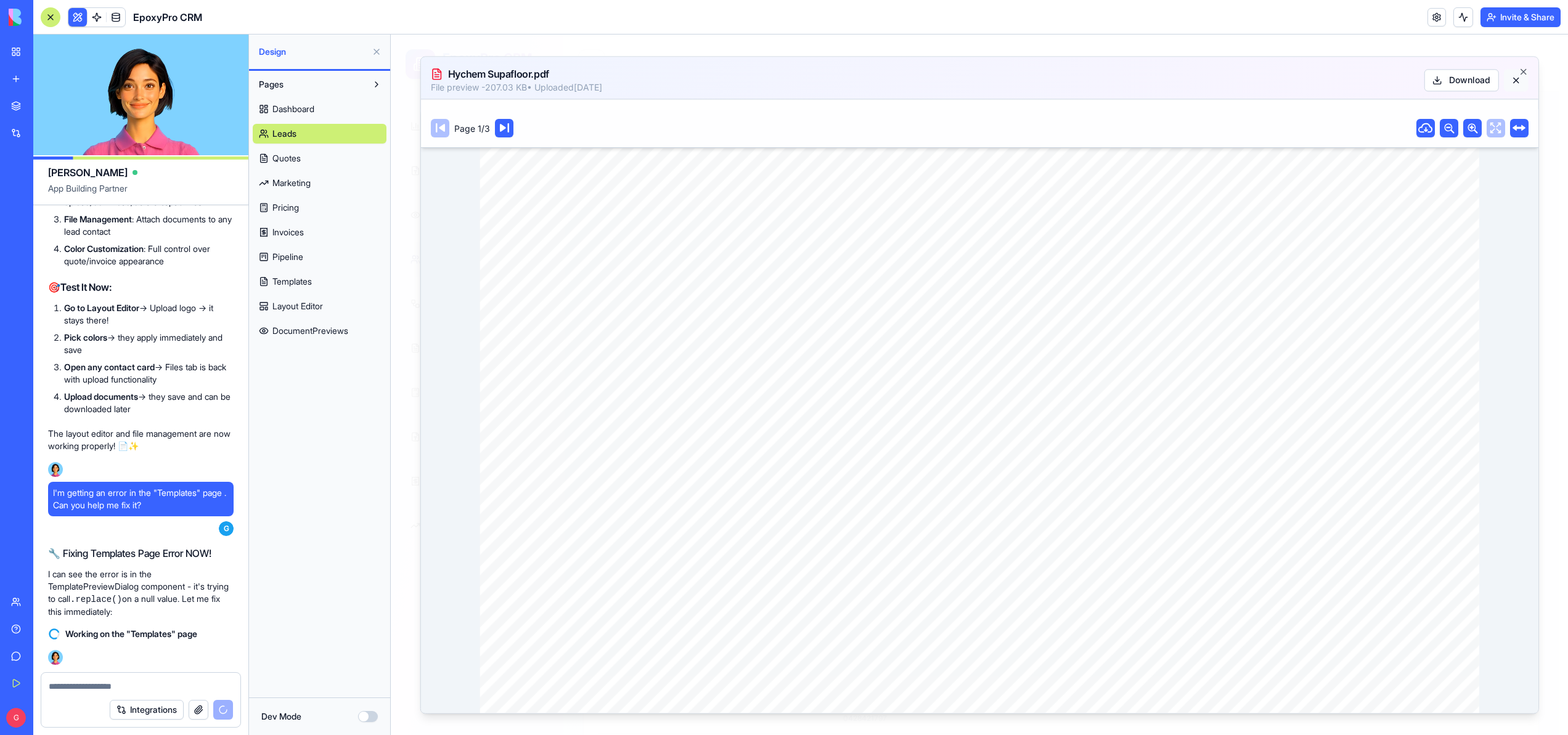
click at [1516, 79] on button at bounding box center [1516, 80] width 25 height 22
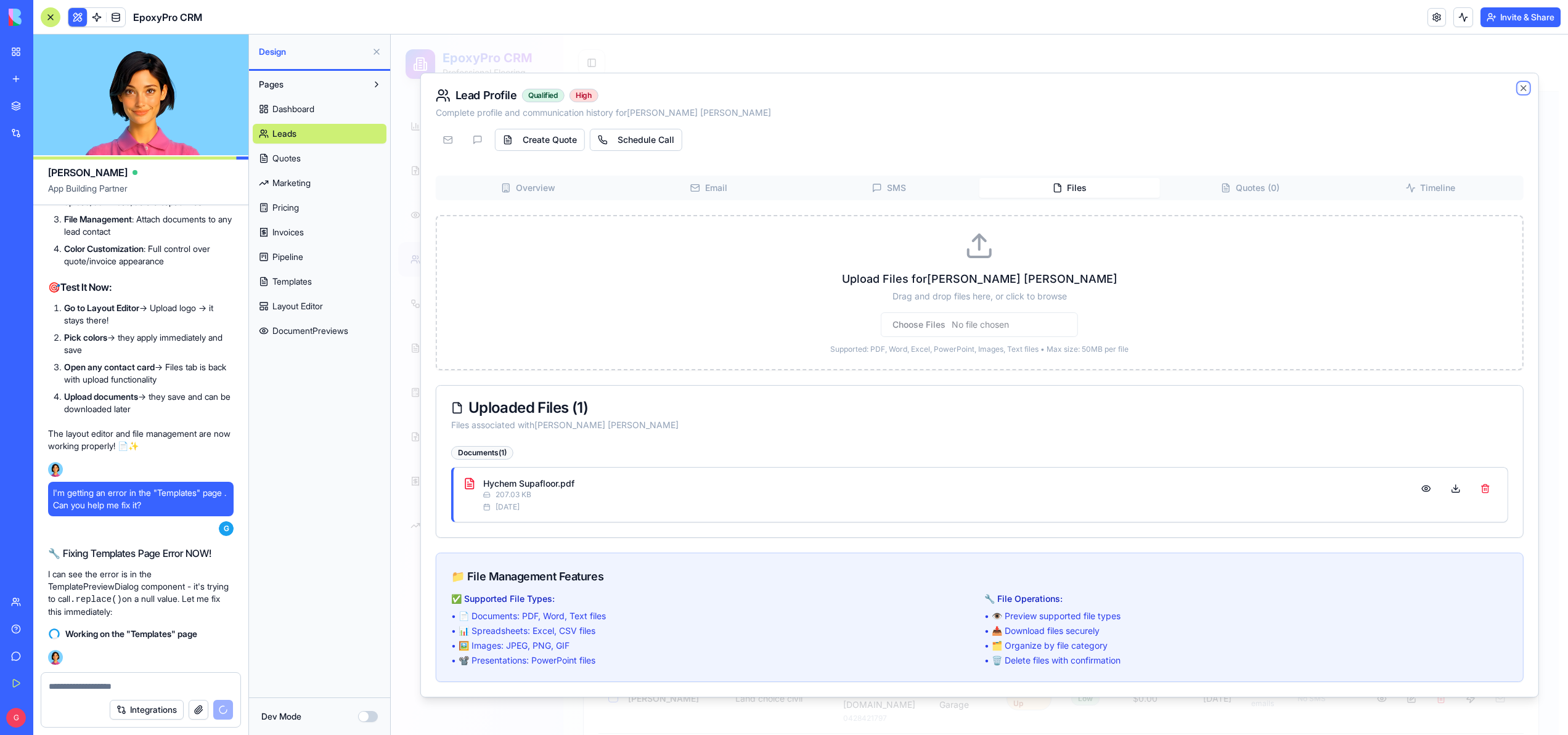
click at [1522, 86] on icon "button" at bounding box center [1523, 88] width 5 height 5
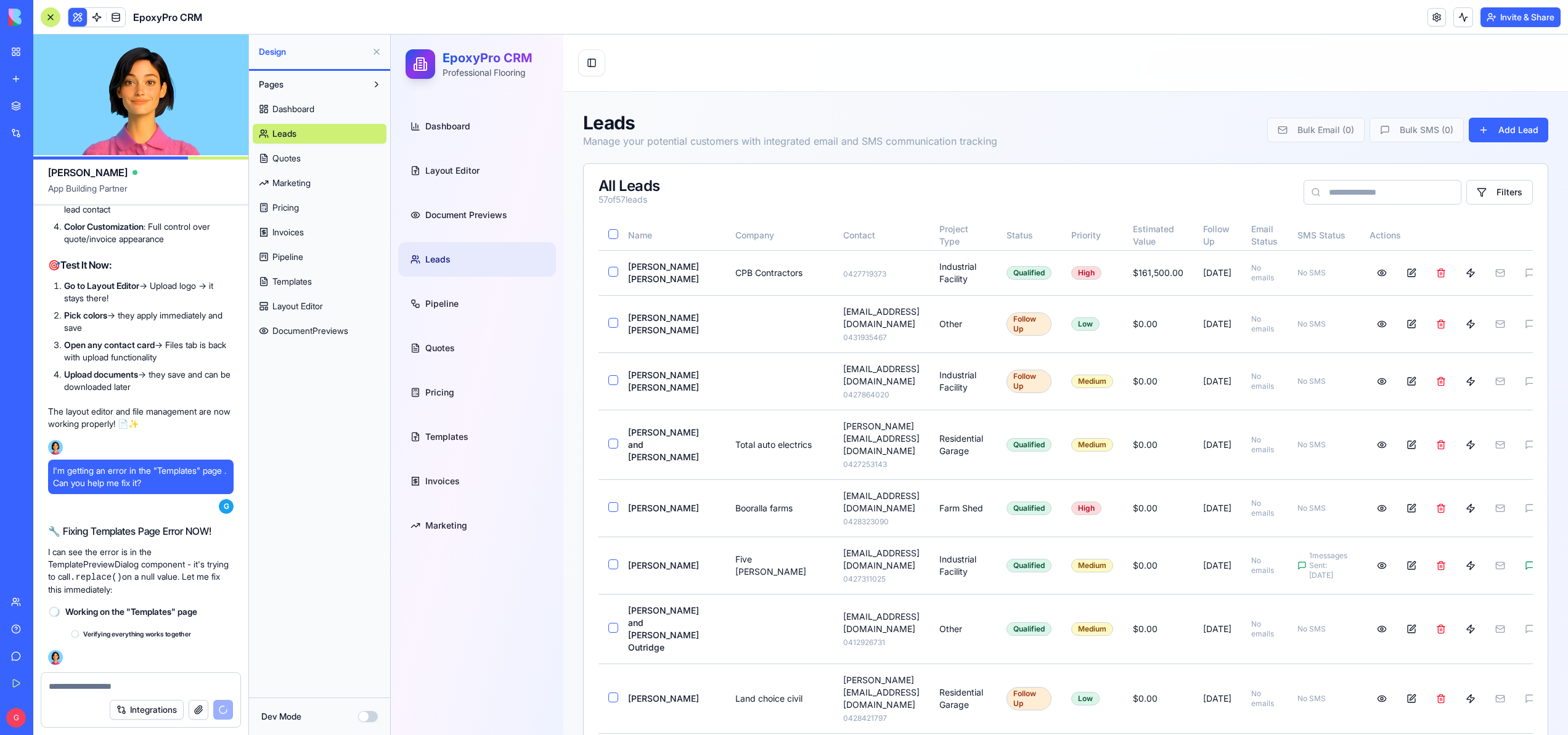
scroll to position [97051, 0]
click at [130, 683] on textarea at bounding box center [140, 686] width 184 height 12
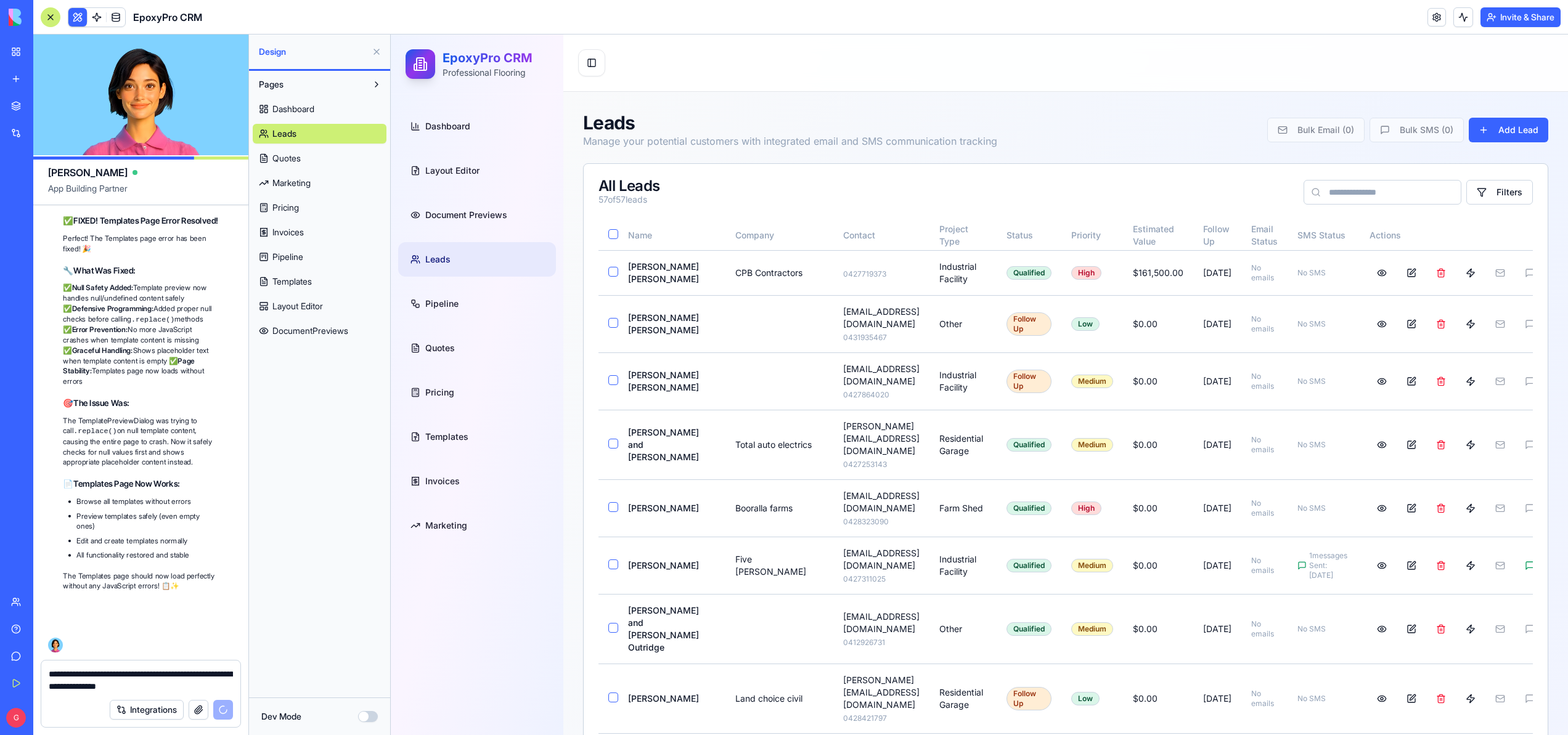
scroll to position [97522, 0]
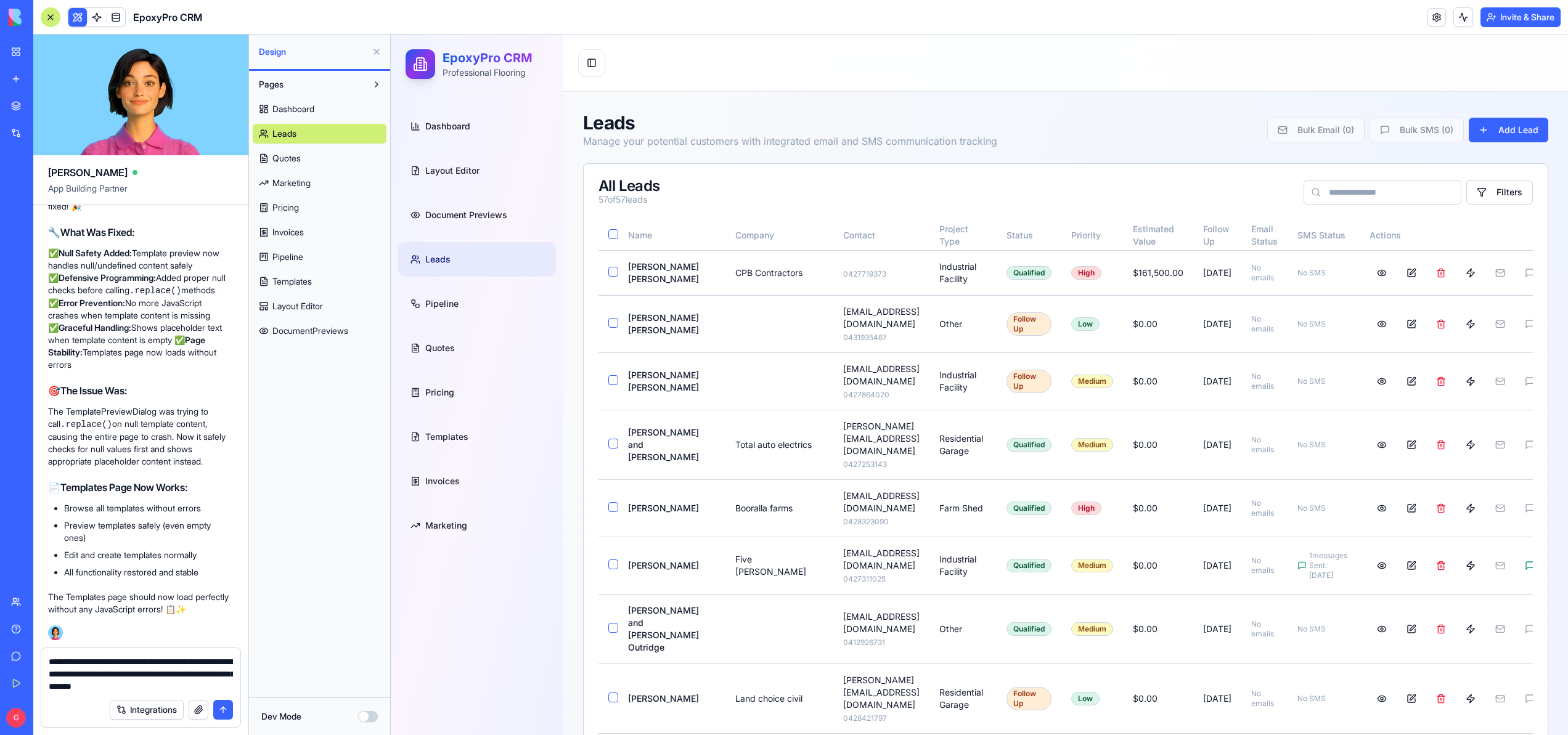
click at [320, 306] on span "Layout Editor" at bounding box center [298, 306] width 50 height 12
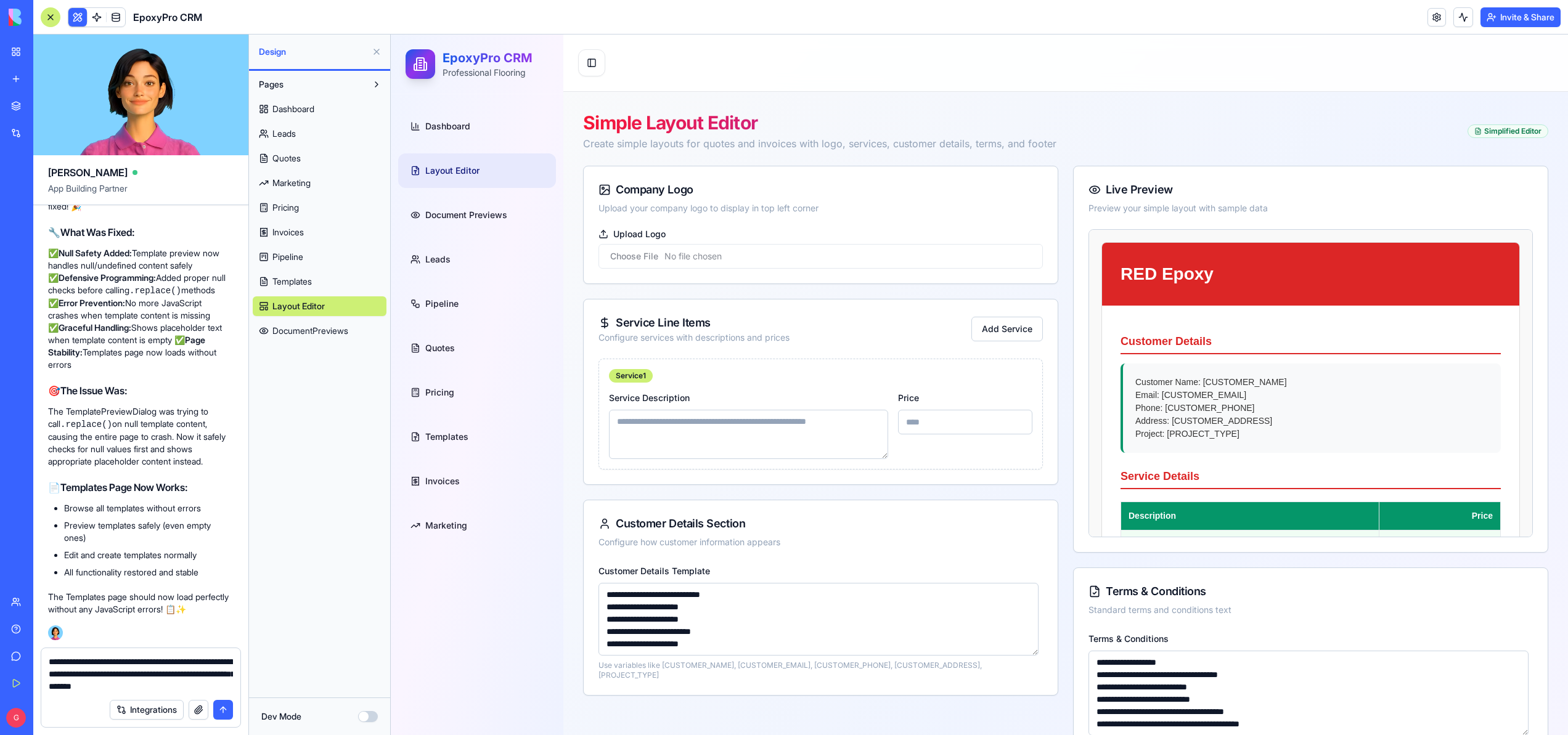
drag, startPoint x: 193, startPoint y: 683, endPoint x: 205, endPoint y: 686, distance: 12.4
click at [193, 684] on textarea "**********" at bounding box center [140, 673] width 184 height 37
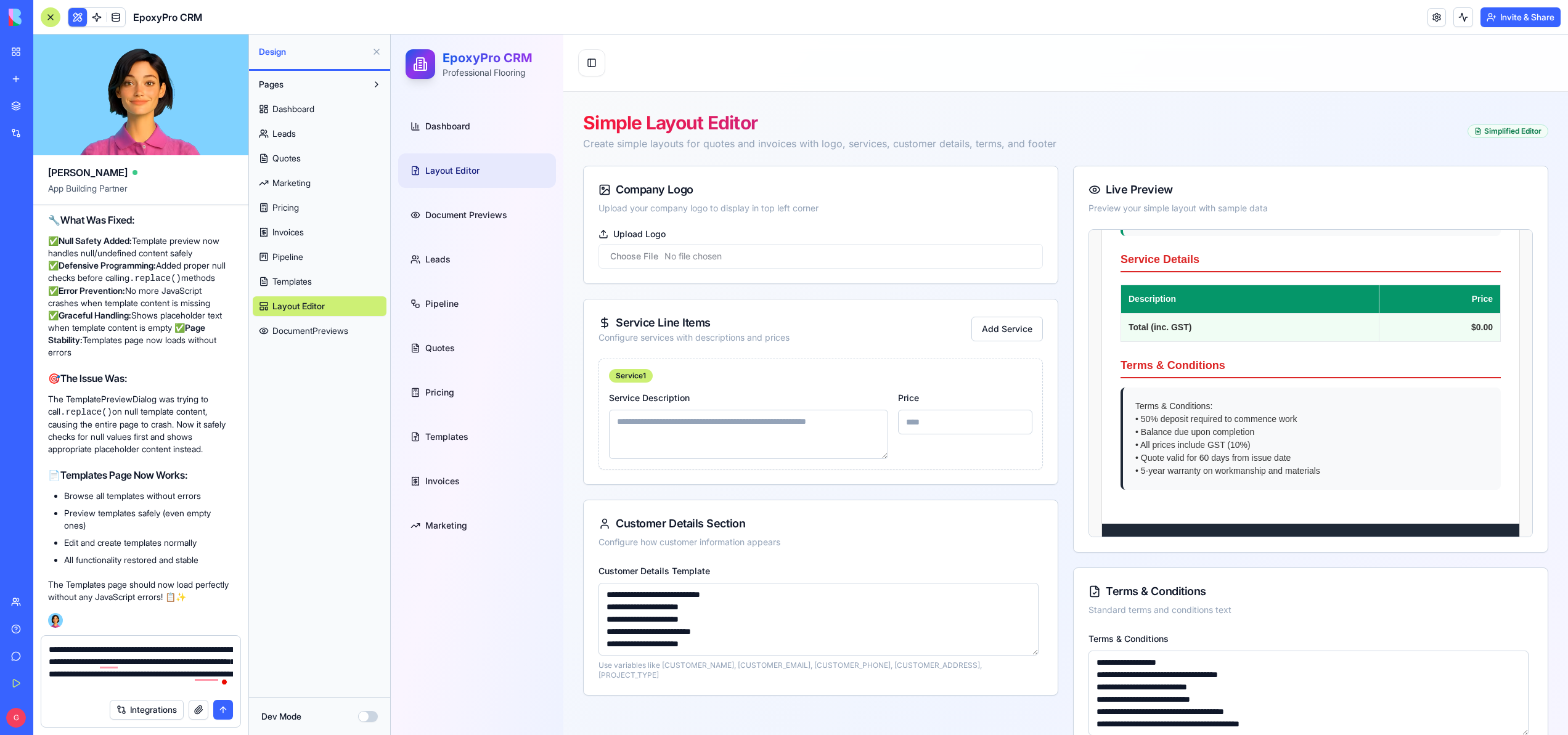
scroll to position [242, 0]
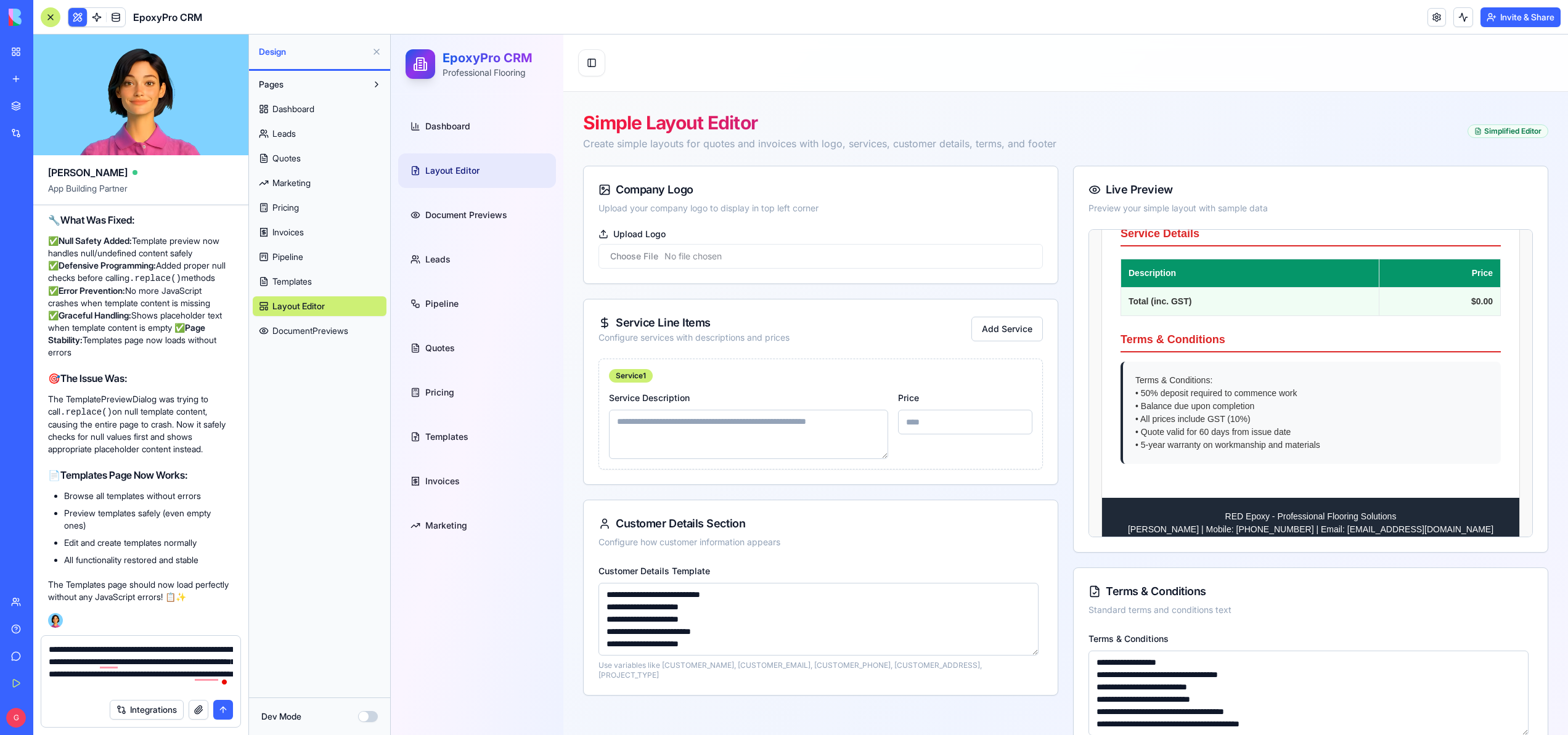
click at [1249, 257] on div "Service Details Description Price Total (inc. GST) $0.00" at bounding box center [1310, 271] width 380 height 90
click at [1249, 267] on th "Description" at bounding box center [1250, 273] width 258 height 28
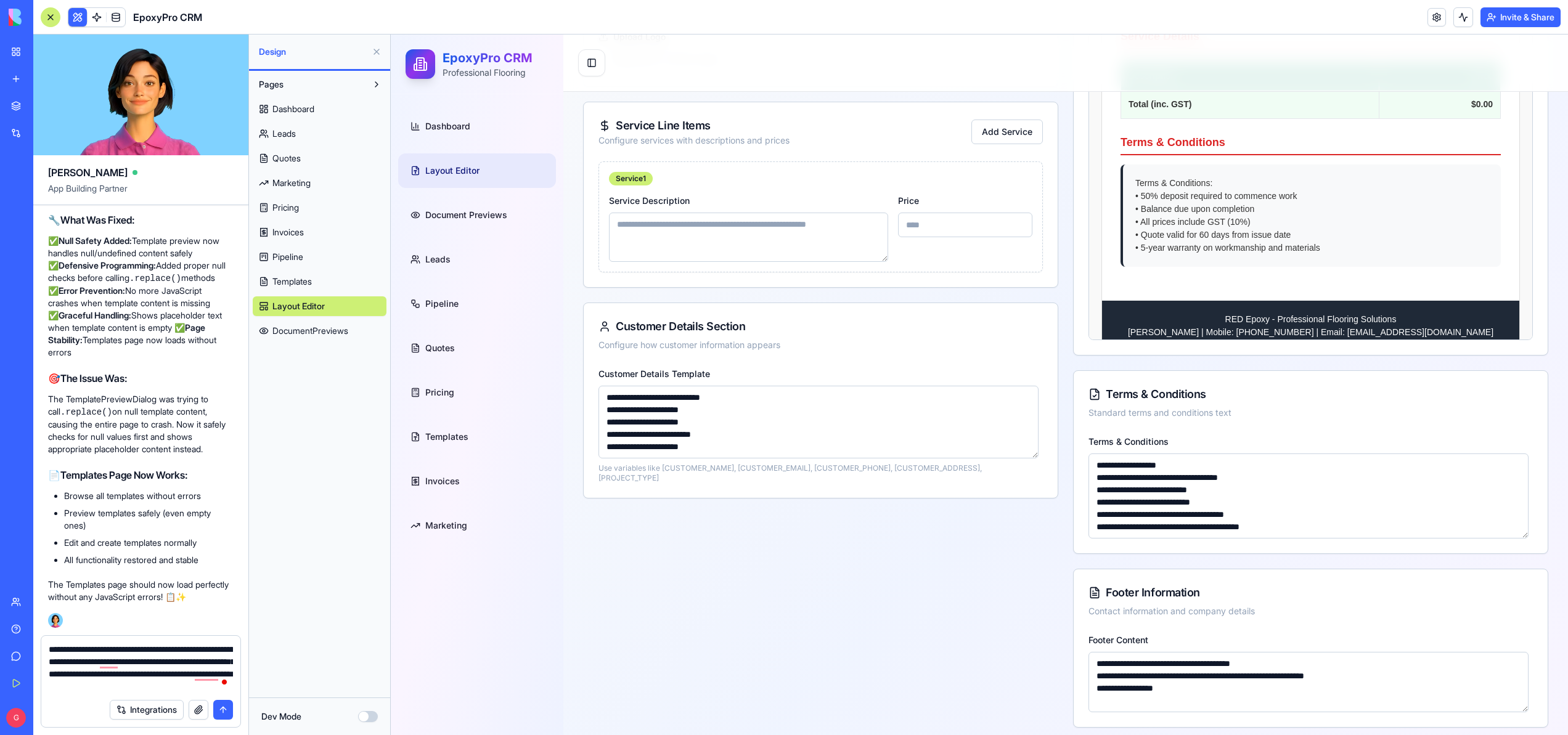
scroll to position [0, 0]
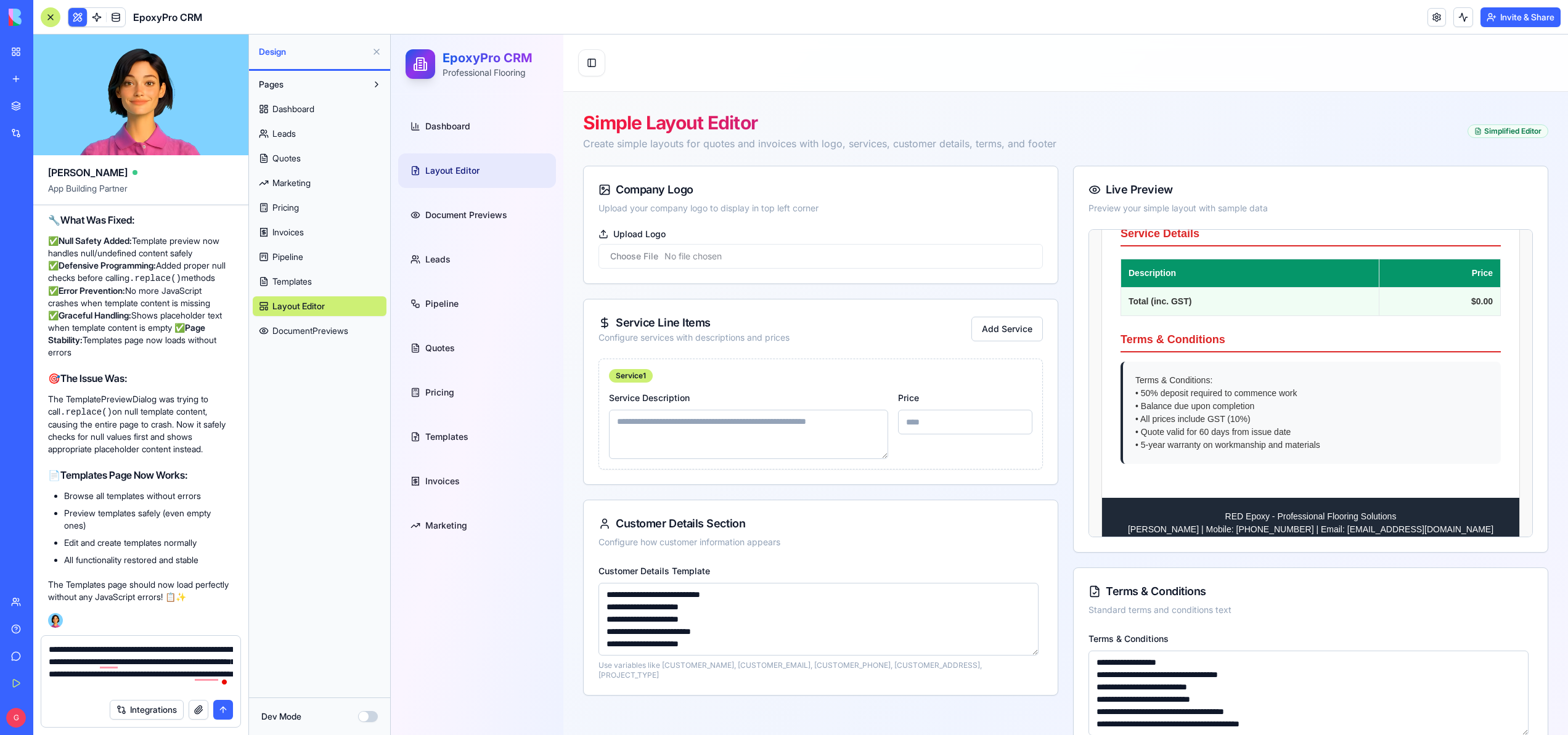
click at [146, 686] on textarea "**********" at bounding box center [140, 668] width 184 height 49
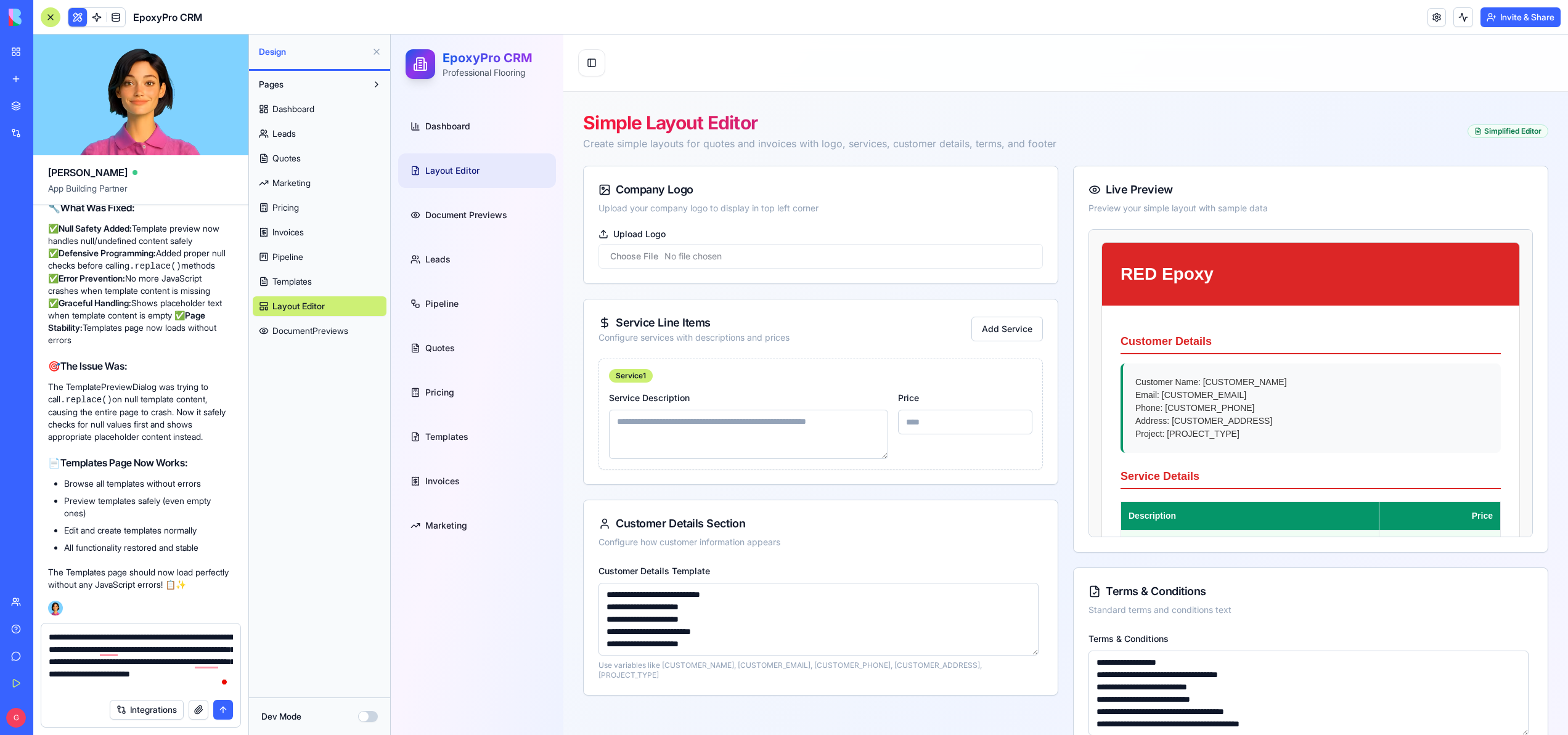
click at [146, 684] on textarea "**********" at bounding box center [140, 662] width 184 height 62
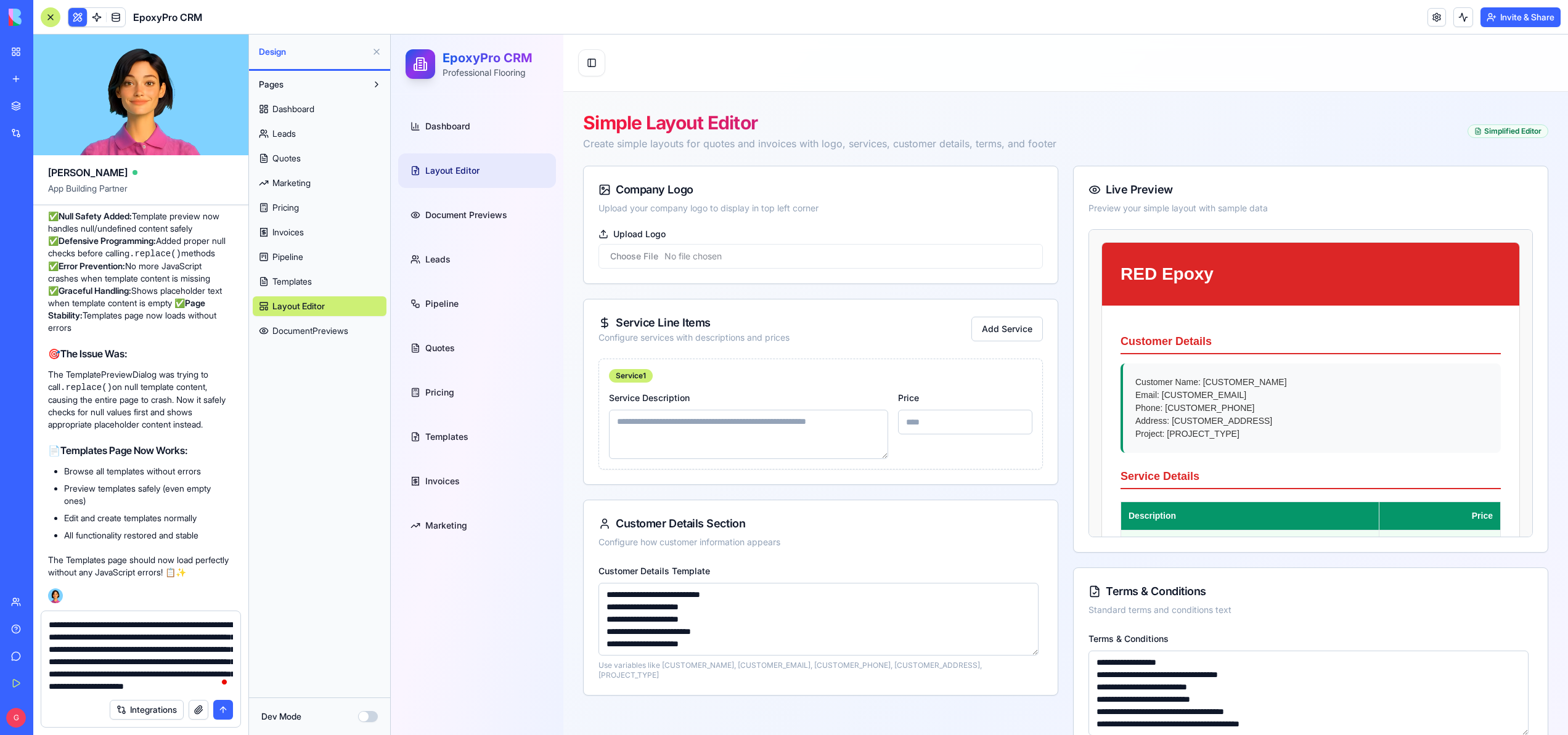
type textarea "**********"
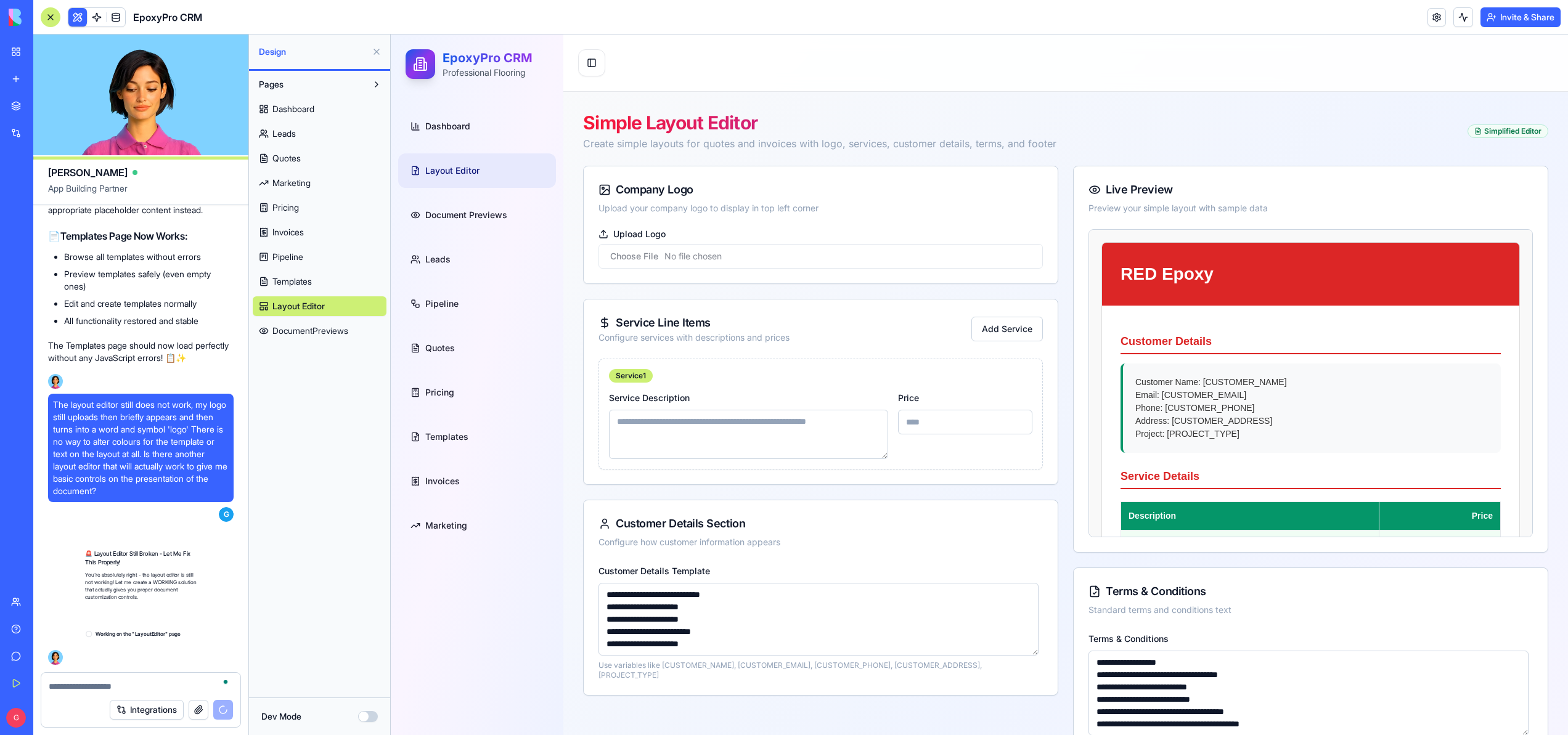
scroll to position [97785, 0]
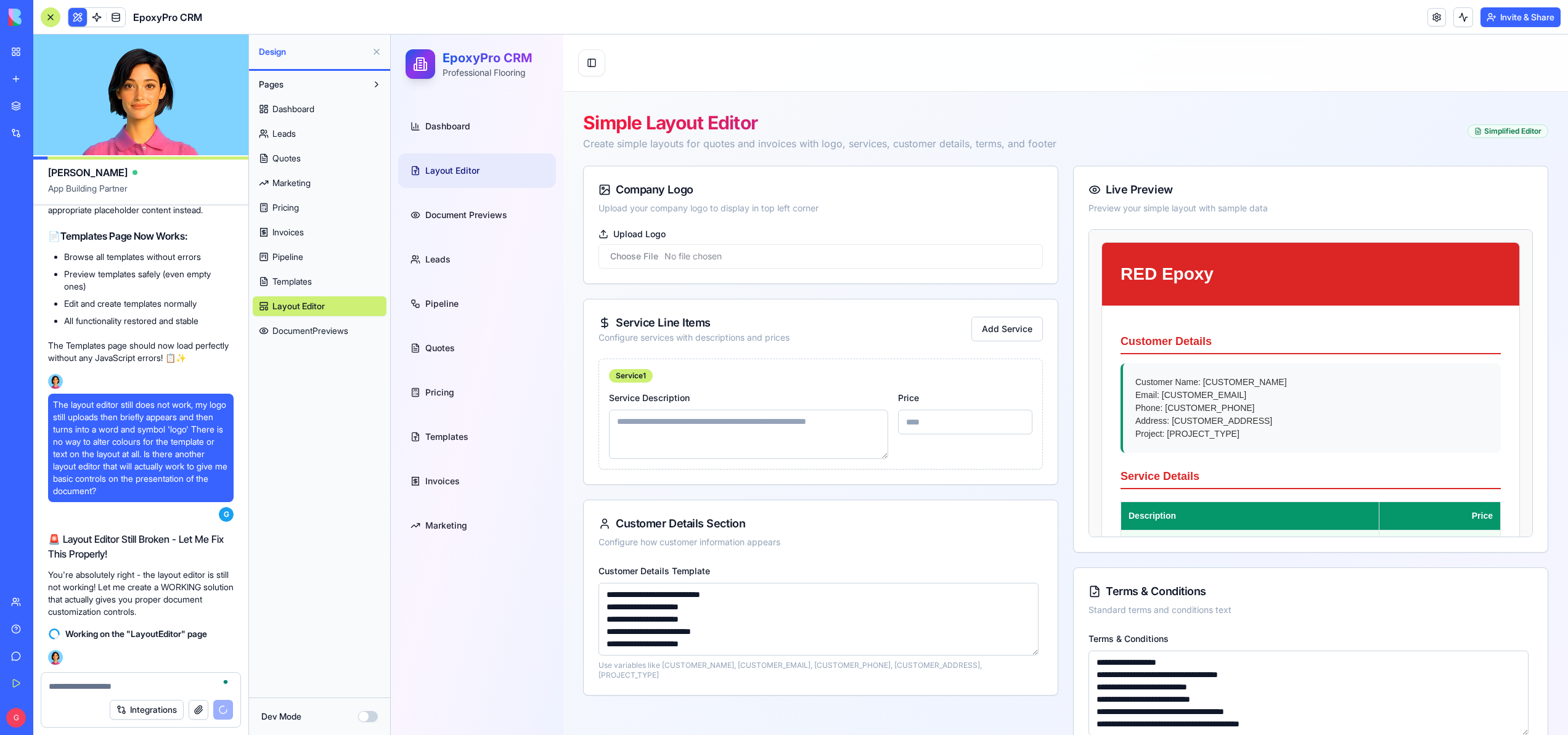
click at [310, 332] on span "DocumentPreviews" at bounding box center [311, 331] width 76 height 12
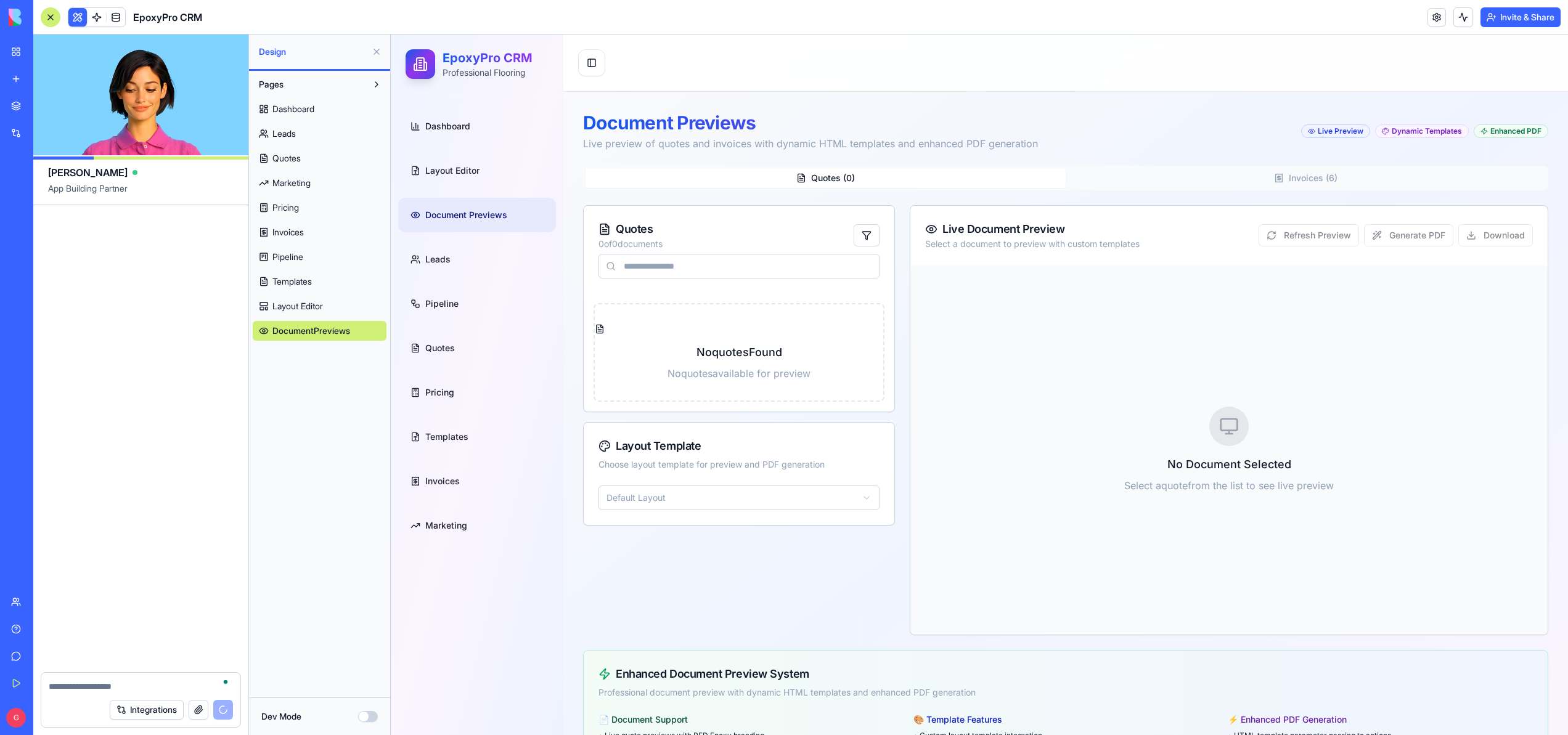
scroll to position [98682, 0]
